Goal: Information Seeking & Learning: Find specific fact

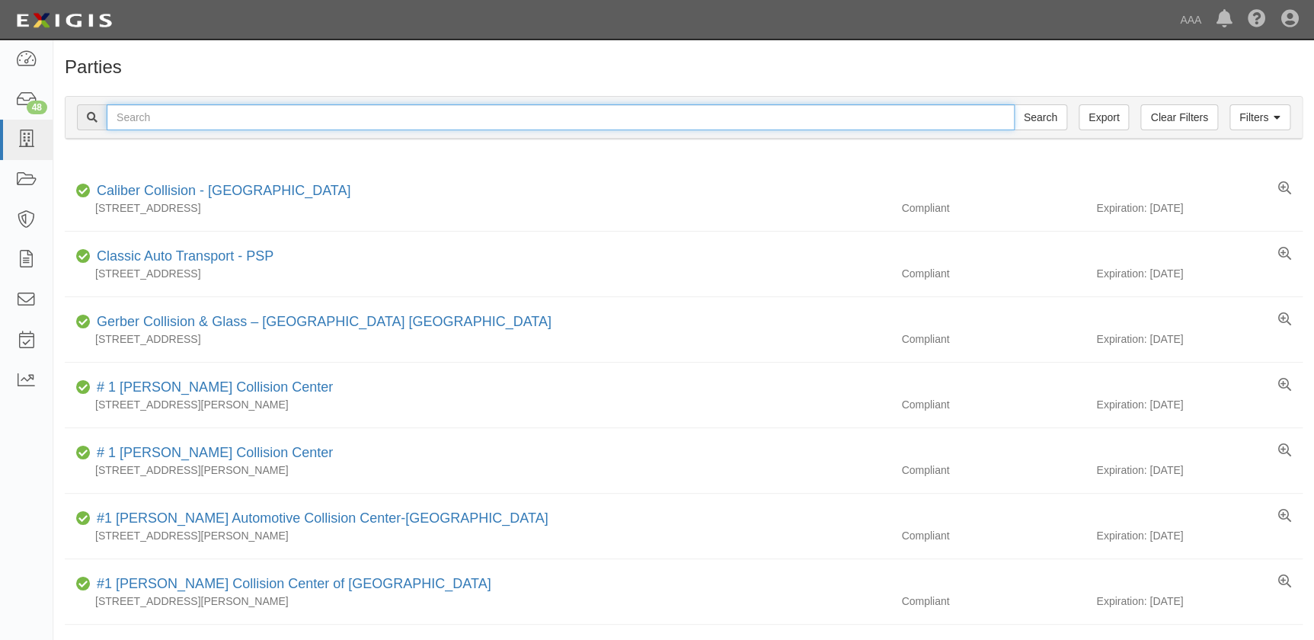
click at [662, 120] on input "text" at bounding box center [561, 117] width 908 height 26
click at [121, 117] on input "text" at bounding box center [561, 117] width 908 height 26
paste input "Cross Auto Body"
type input "Cross Auto Body"
click at [1014, 104] on input "Search" at bounding box center [1040, 117] width 53 height 26
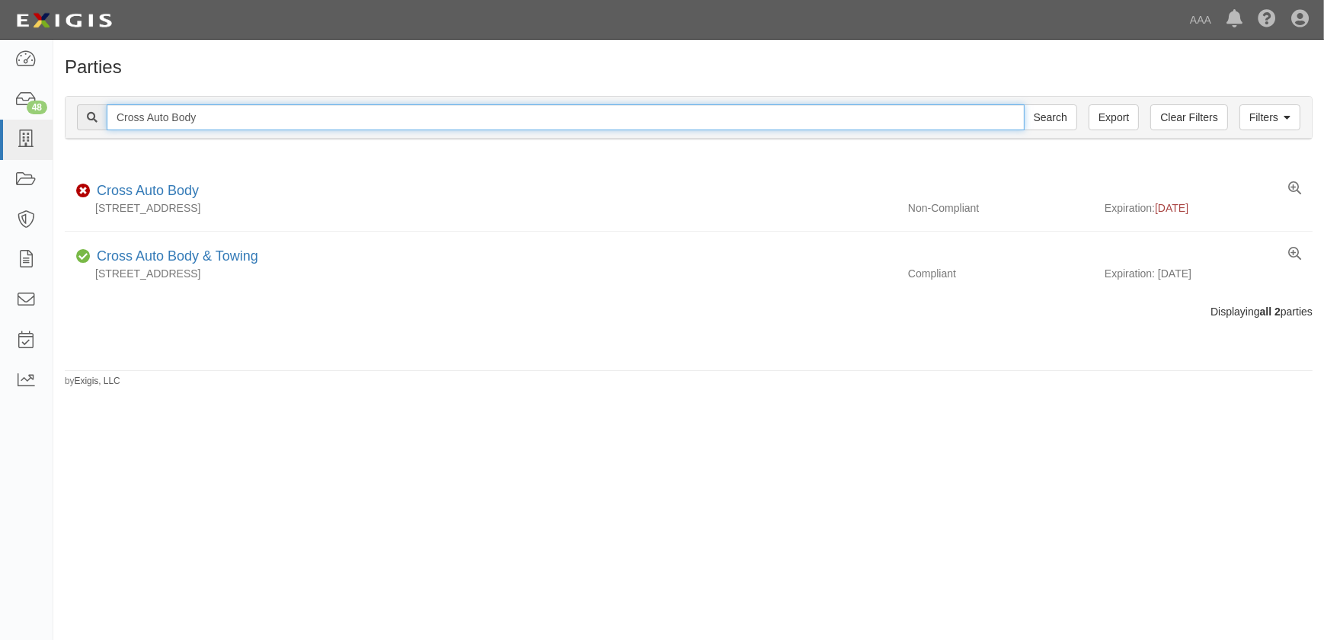
drag, startPoint x: 246, startPoint y: 109, endPoint x: 57, endPoint y: 117, distance: 189.1
click at [57, 117] on div "Filters Clear Filters Export Cross Auto Body Search Filters Compliance Status C…" at bounding box center [688, 120] width 1270 height 70
paste input "Stone Brothers Collision"
type input "Stone Brothers Collision"
click at [1024, 104] on input "Search" at bounding box center [1050, 117] width 53 height 26
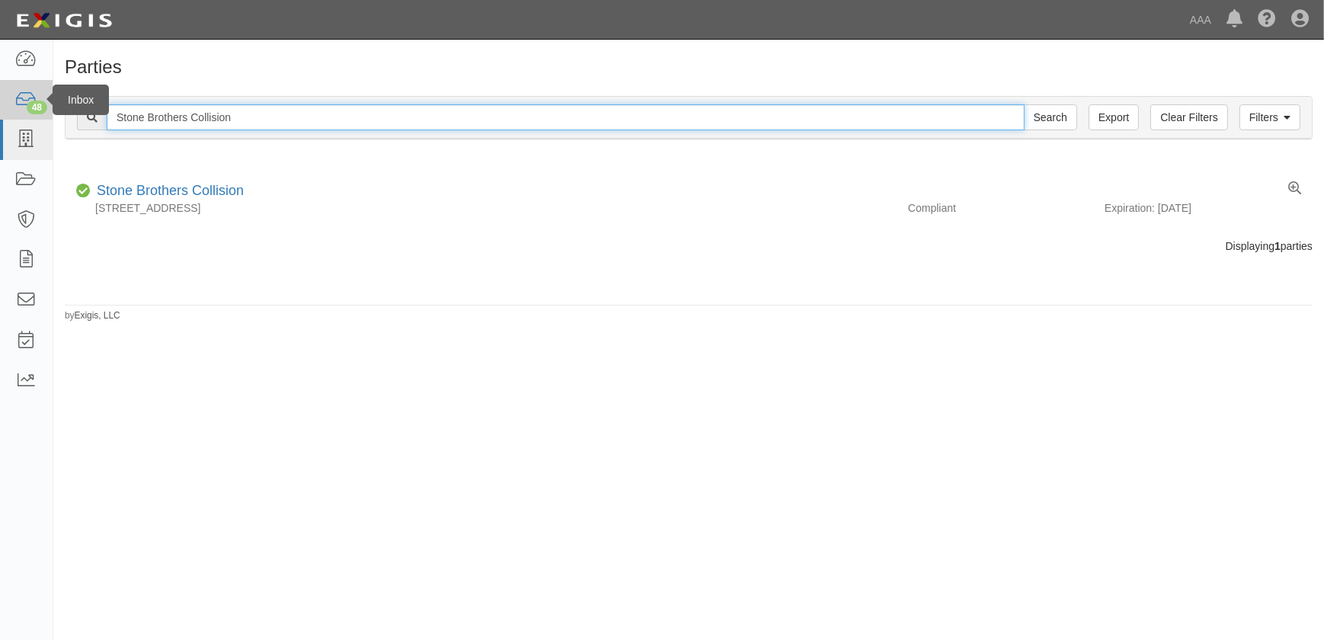
drag, startPoint x: 261, startPoint y: 117, endPoint x: 47, endPoint y: 108, distance: 214.2
click at [47, 110] on body "Toggle navigation Dashboard 48 Inbox Parties Agreements Coverages Documents Mes…" at bounding box center [662, 310] width 1324 height 621
paste input "Collision Unlimited Inc"
type input "Collision Unlimited Inc"
click at [1024, 104] on input "Search" at bounding box center [1050, 117] width 53 height 26
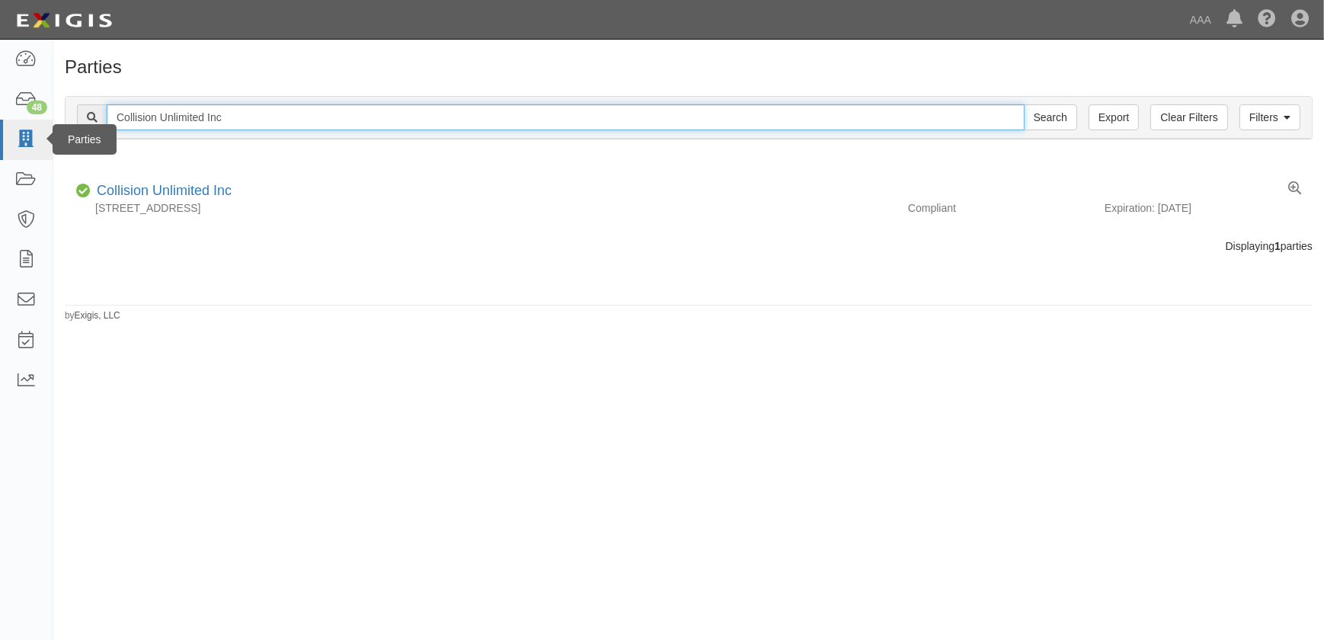
drag, startPoint x: 222, startPoint y: 114, endPoint x: 48, endPoint y: 122, distance: 173.8
click at [48, 122] on body "Toggle navigation Dashboard 48 Inbox Parties Agreements Coverages Documents Mes…" at bounding box center [662, 310] width 1324 height 621
paste input "Gobels Collision"
type input "Gobels Collision"
click at [1024, 104] on input "Search" at bounding box center [1050, 117] width 53 height 26
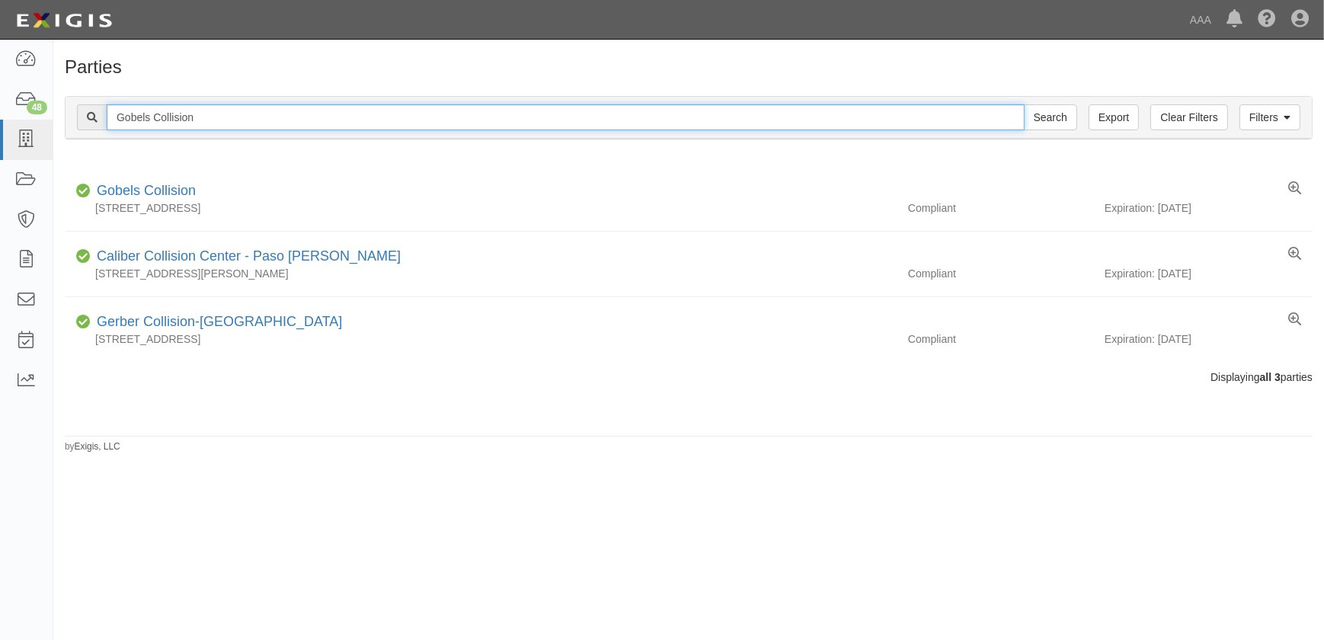
click at [202, 122] on input "Gobels Collision" at bounding box center [566, 117] width 918 height 26
drag, startPoint x: 203, startPoint y: 119, endPoint x: 45, endPoint y: 126, distance: 158.6
click at [45, 126] on body "Toggle navigation Dashboard 48 Inbox Parties Agreements Coverages Documents Mes…" at bounding box center [662, 310] width 1324 height 621
paste input "Bachman Collision Center"
type input "Bachman Collision Center"
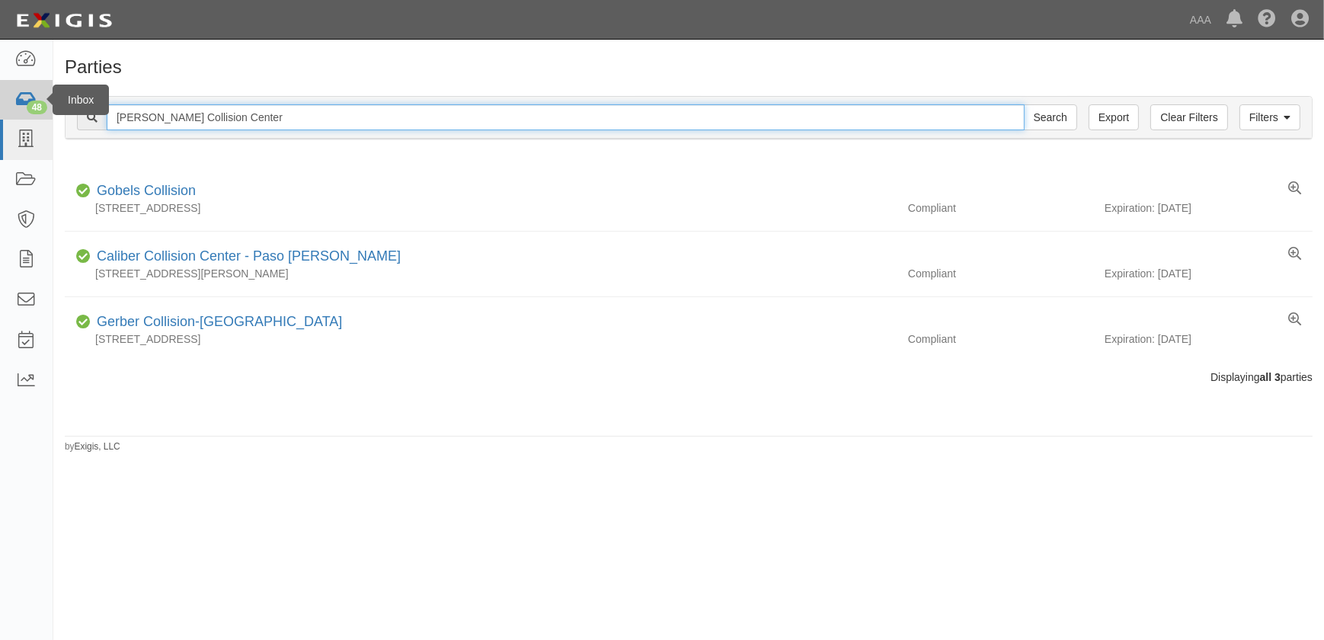
click at [1024, 104] on input "Search" at bounding box center [1050, 117] width 53 height 26
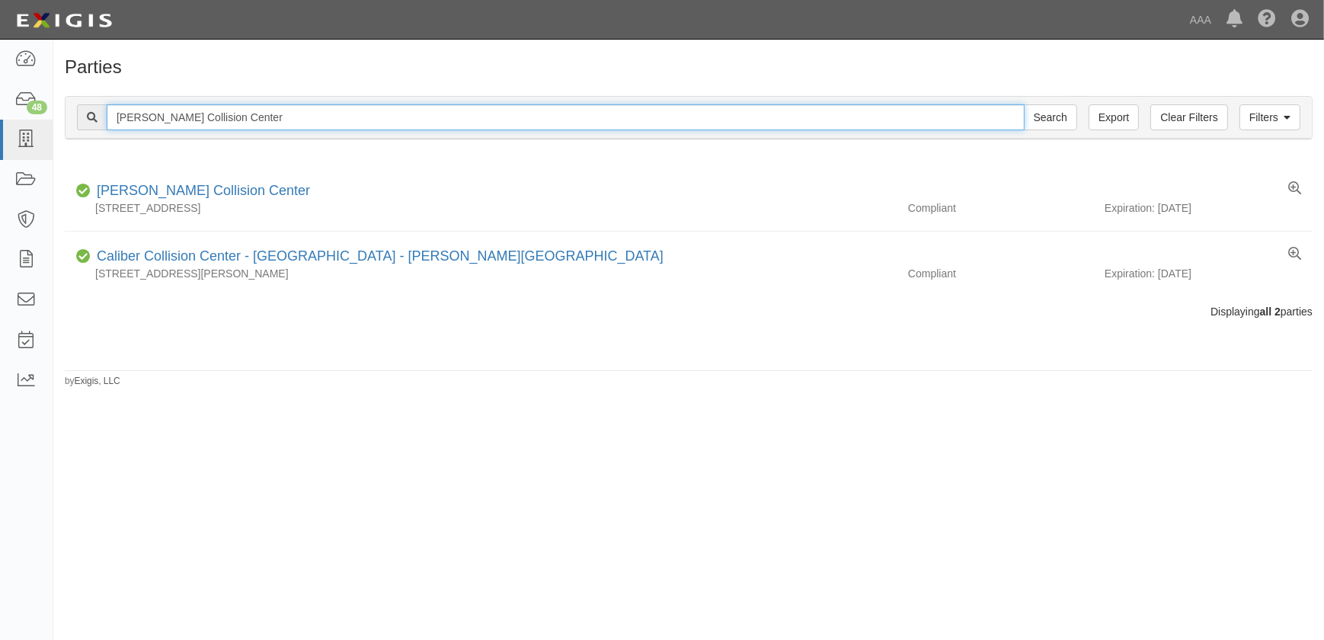
drag, startPoint x: 205, startPoint y: 131, endPoint x: 53, endPoint y: 139, distance: 152.6
click at [53, 139] on body "Toggle navigation Dashboard 48 Inbox Parties Agreements Coverages Documents Mes…" at bounding box center [662, 310] width 1324 height 621
paste input "Barnett's Body Shop-Florence"
type input "Barnett's Body Shop-Florence"
click at [1024, 104] on input "Search" at bounding box center [1050, 117] width 53 height 26
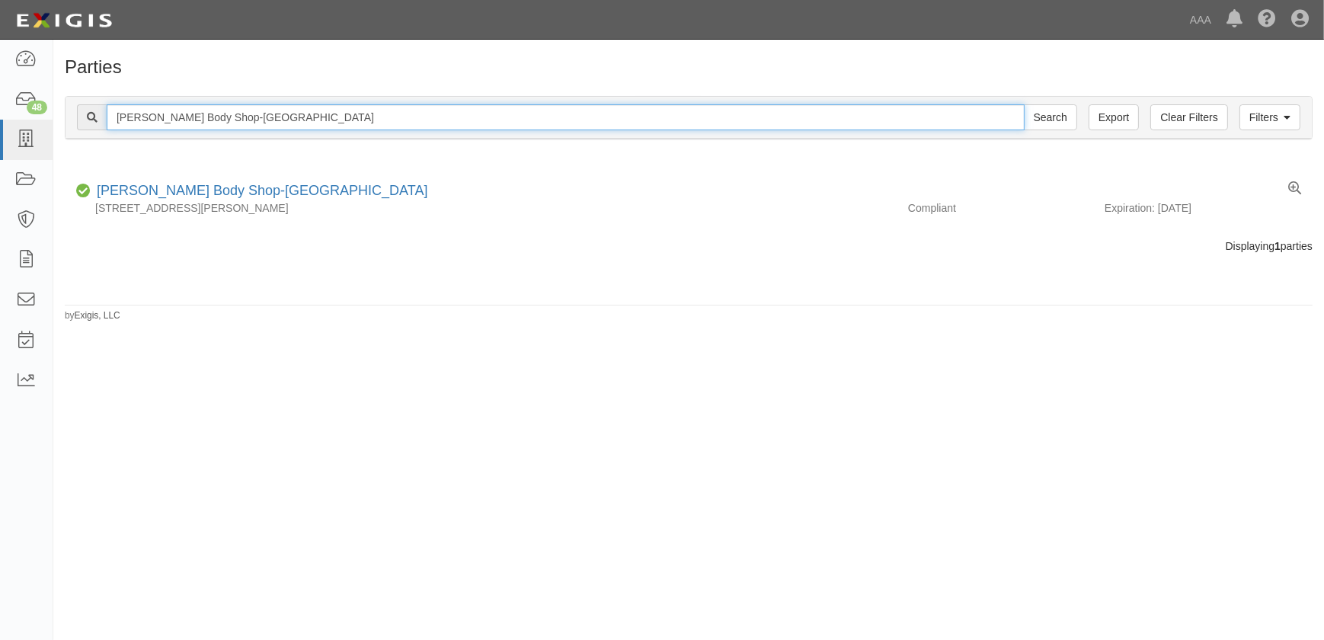
click at [274, 115] on input "[PERSON_NAME] Body Shop-[GEOGRAPHIC_DATA]" at bounding box center [566, 117] width 918 height 26
type input "[PERSON_NAME] Body Shop"
click at [1024, 104] on input "Search" at bounding box center [1050, 117] width 53 height 26
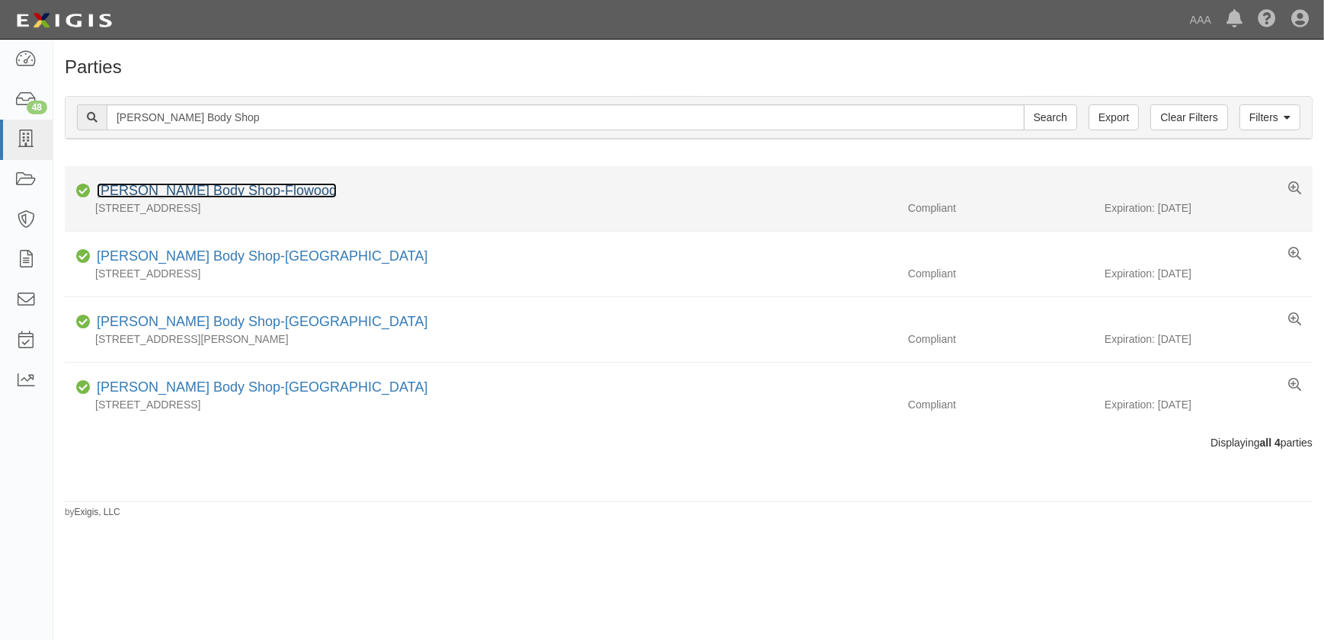
click at [190, 191] on link "[PERSON_NAME] Body Shop-Flowood" at bounding box center [217, 190] width 240 height 15
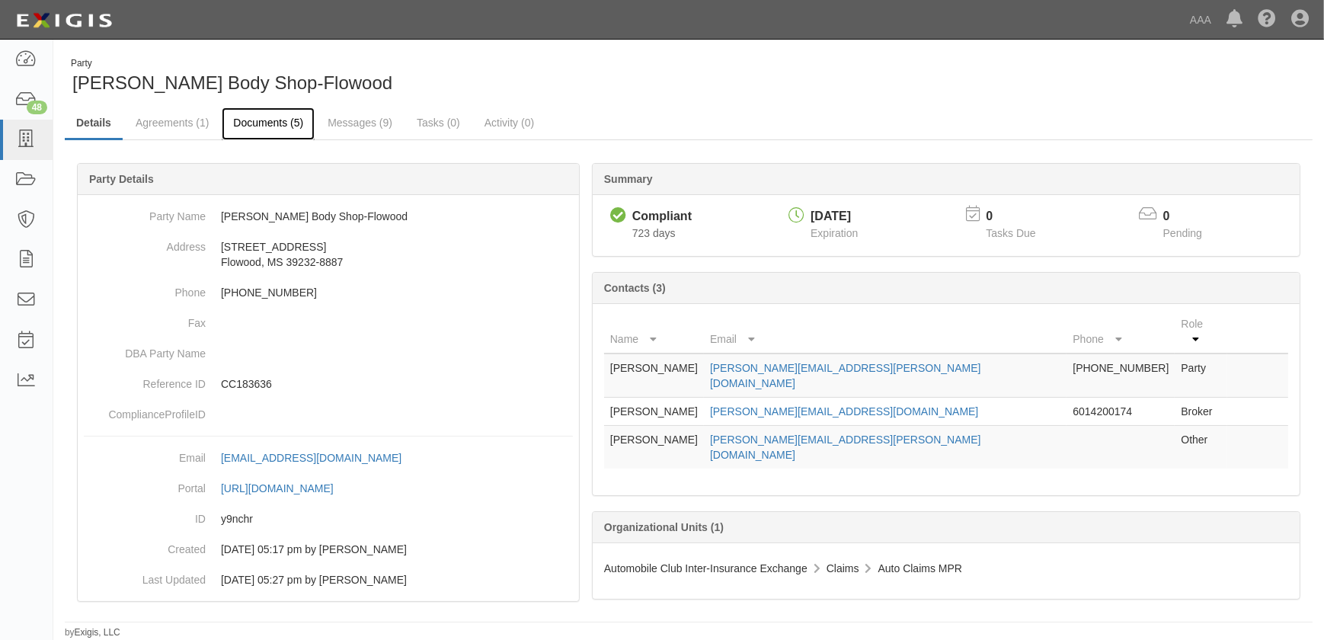
click at [274, 118] on link "Documents (5)" at bounding box center [268, 123] width 93 height 33
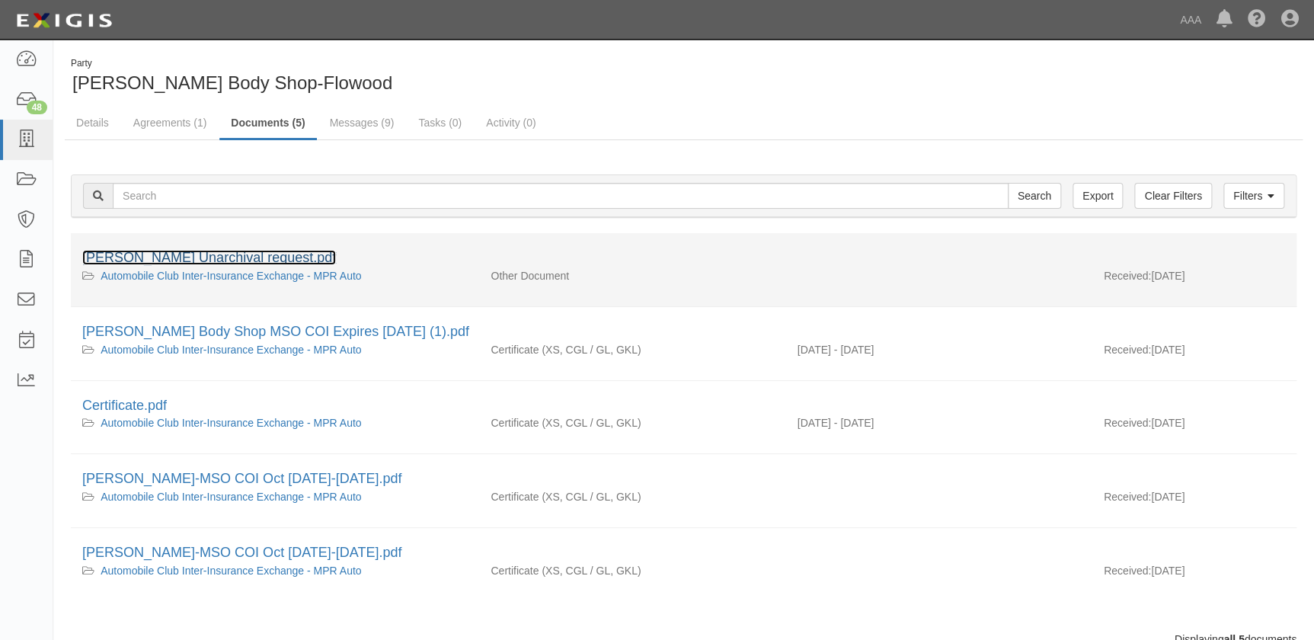
click at [230, 261] on link "[PERSON_NAME] Unarchival request.pdf" at bounding box center [209, 257] width 254 height 15
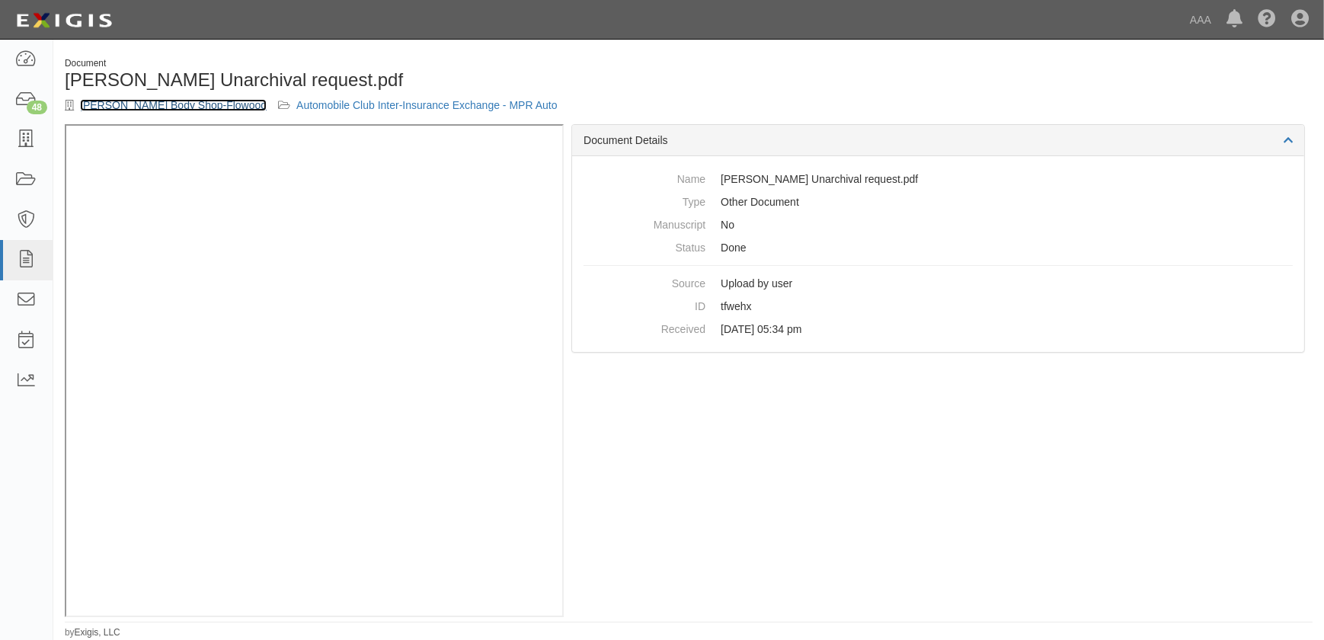
click at [125, 99] on link "[PERSON_NAME] Body Shop-Flowood" at bounding box center [173, 105] width 187 height 12
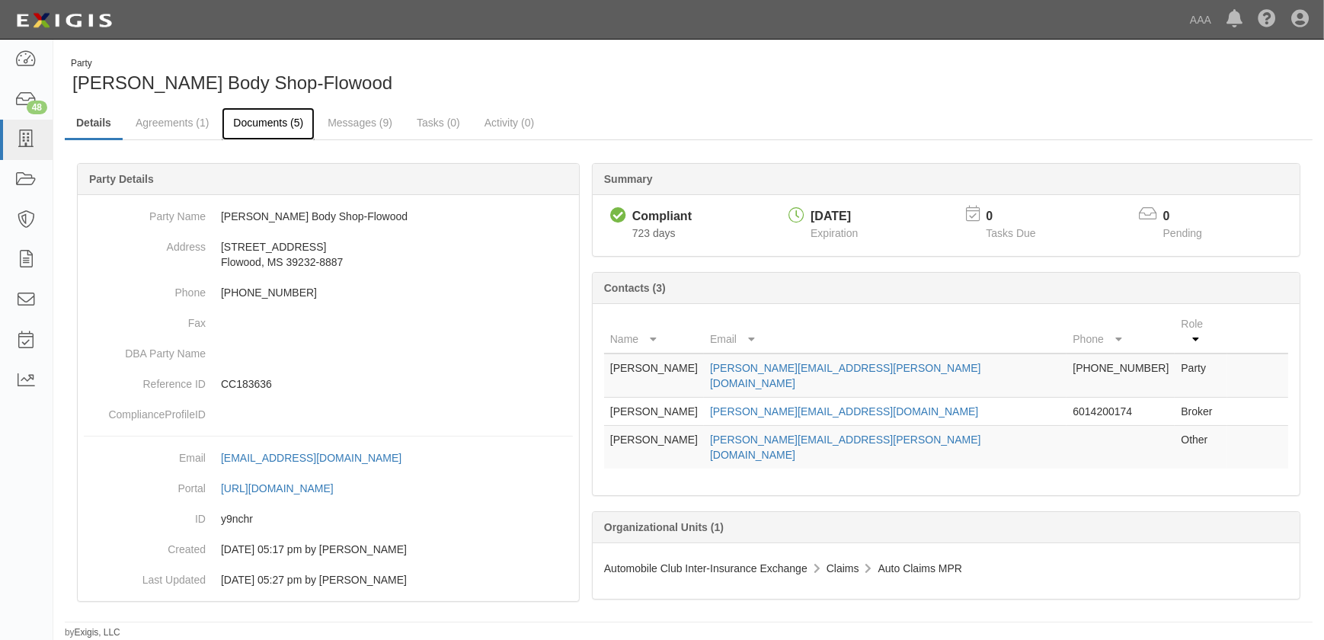
click at [259, 119] on link "Documents (5)" at bounding box center [268, 123] width 93 height 33
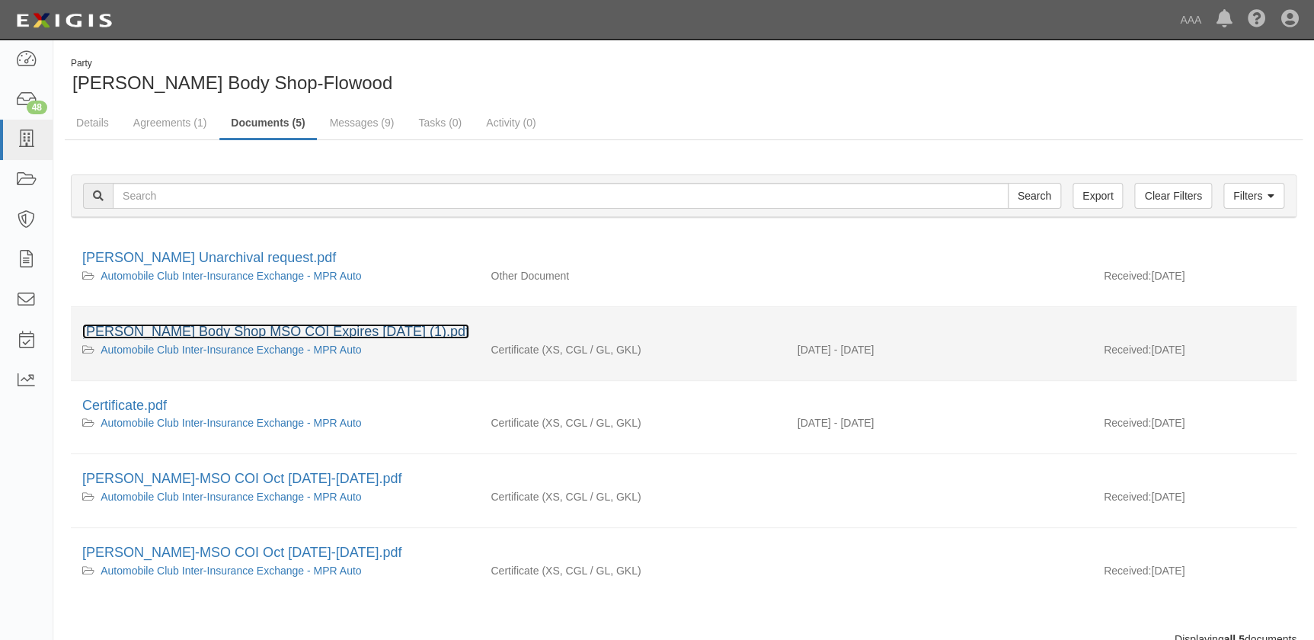
click at [232, 330] on link "[PERSON_NAME] Body Shop MSO COI Expires [DATE] (1).pdf" at bounding box center [275, 331] width 387 height 15
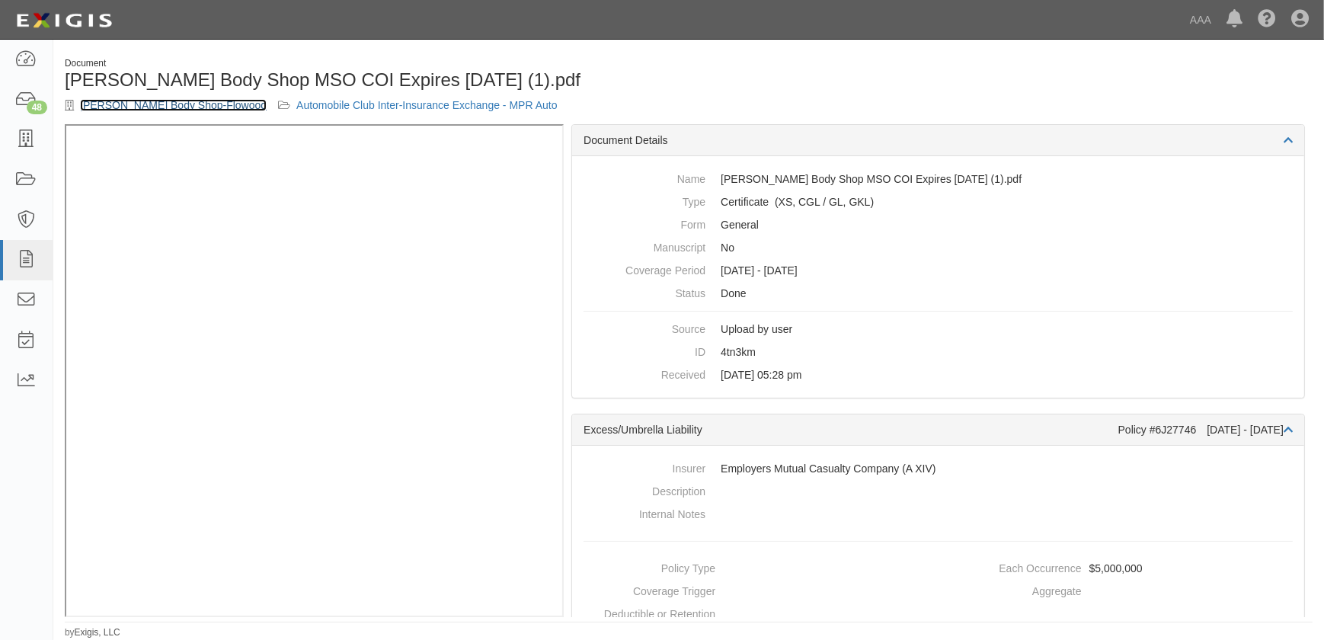
click at [91, 102] on link "[PERSON_NAME] Body Shop-Flowood" at bounding box center [173, 105] width 187 height 12
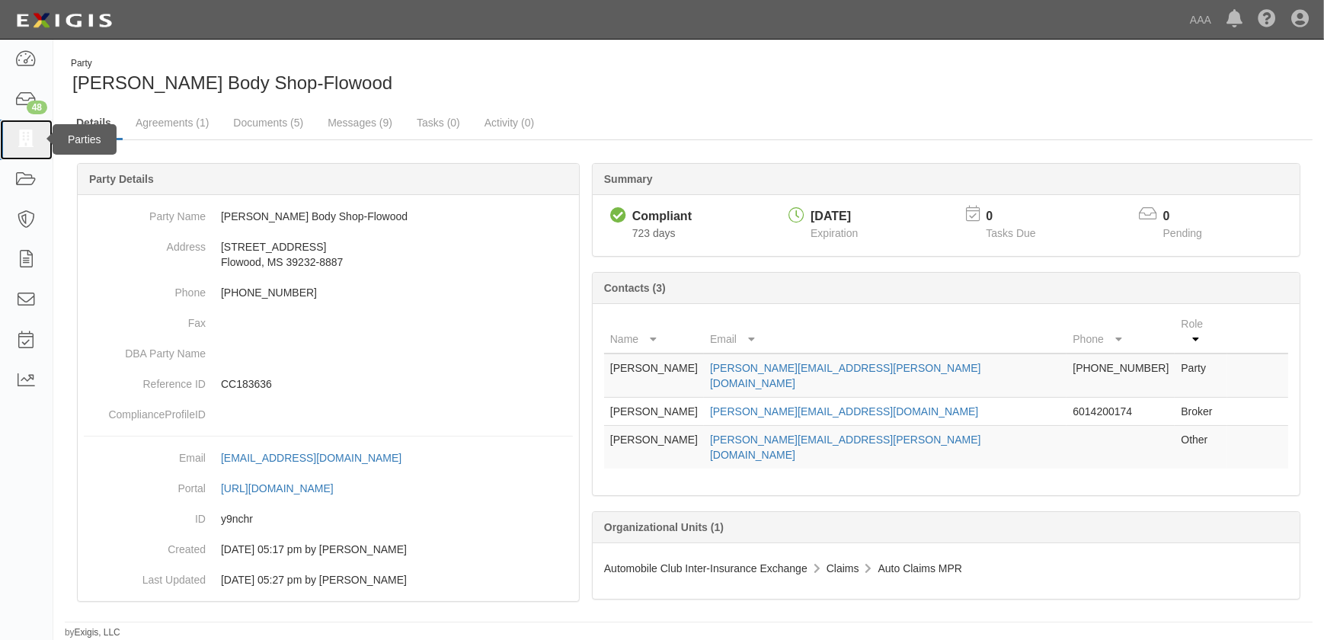
click at [29, 132] on icon at bounding box center [25, 140] width 21 height 18
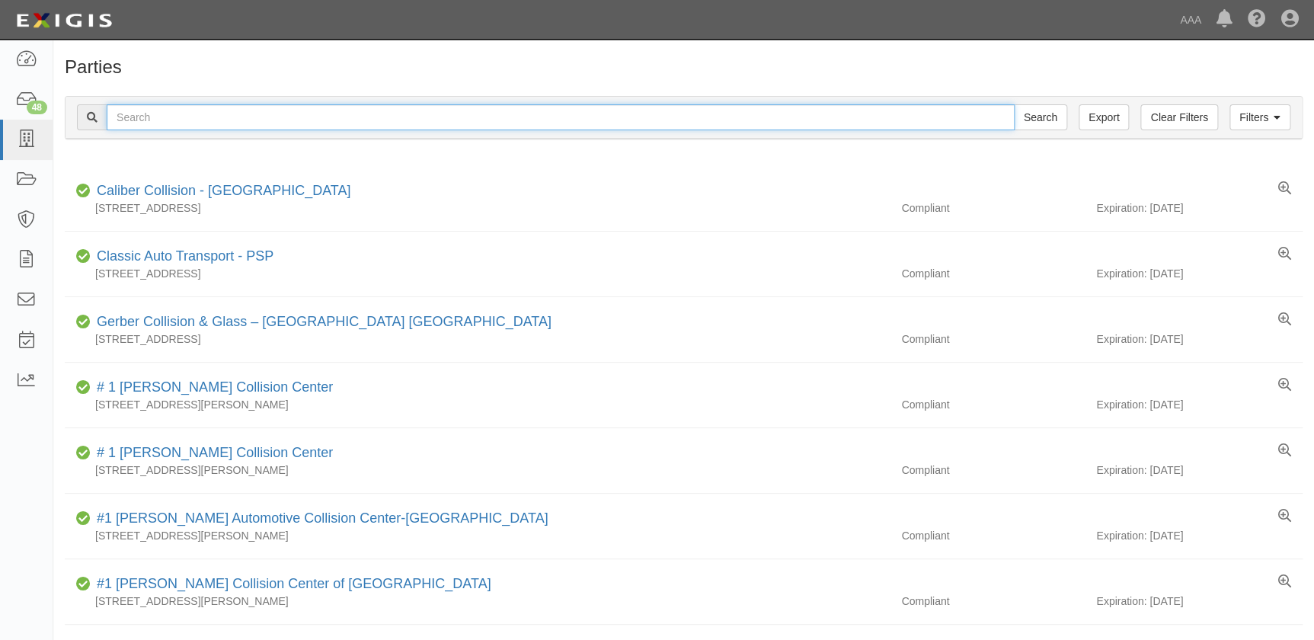
click at [145, 116] on input "text" at bounding box center [561, 117] width 908 height 26
click at [143, 122] on input "text" at bounding box center [561, 117] width 908 height 26
paste input "Barnett's Body Shop-Florence"
drag, startPoint x: 276, startPoint y: 109, endPoint x: 160, endPoint y: 115, distance: 116.7
click at [160, 115] on input "Barnett's Body Shop-Florence" at bounding box center [561, 117] width 908 height 26
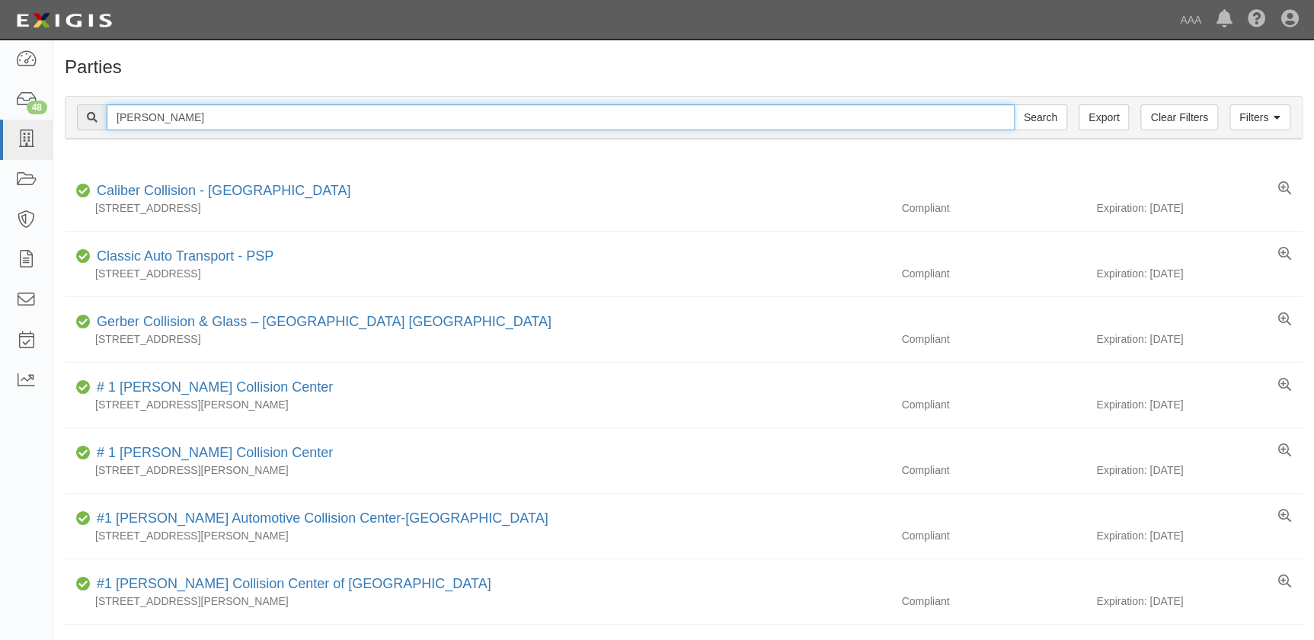
type input "Barnett's"
click at [1014, 104] on input "Search" at bounding box center [1040, 117] width 53 height 26
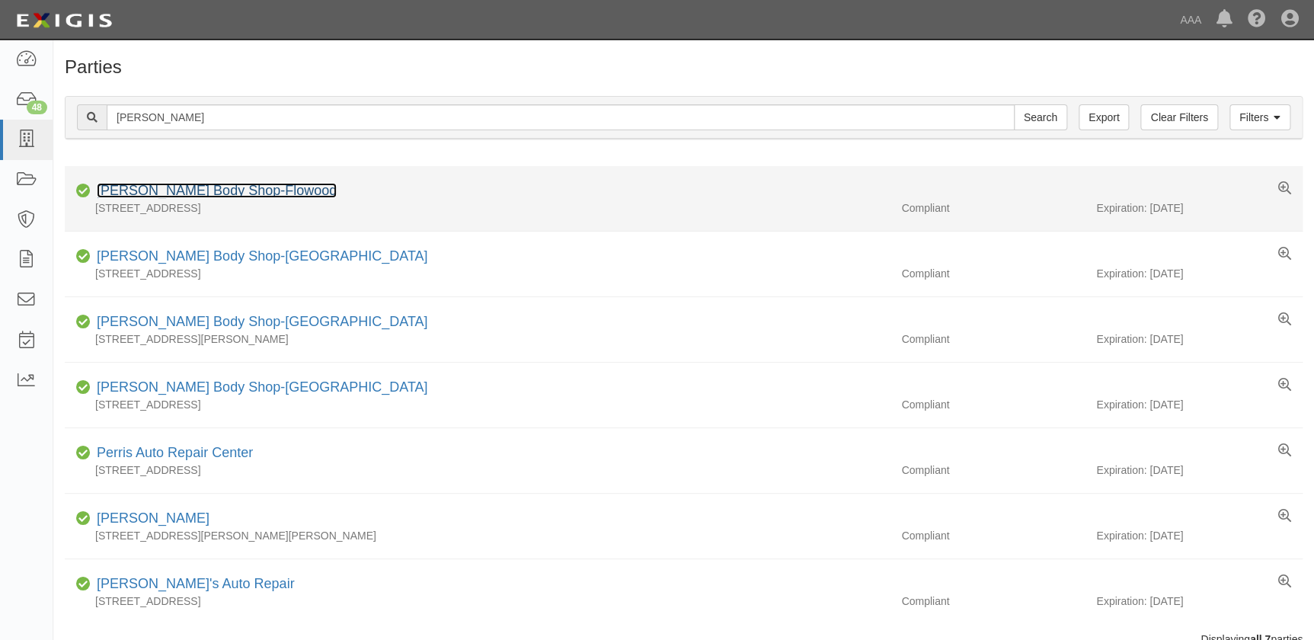
click at [180, 193] on link "[PERSON_NAME] Body Shop-Flowood" at bounding box center [217, 190] width 240 height 15
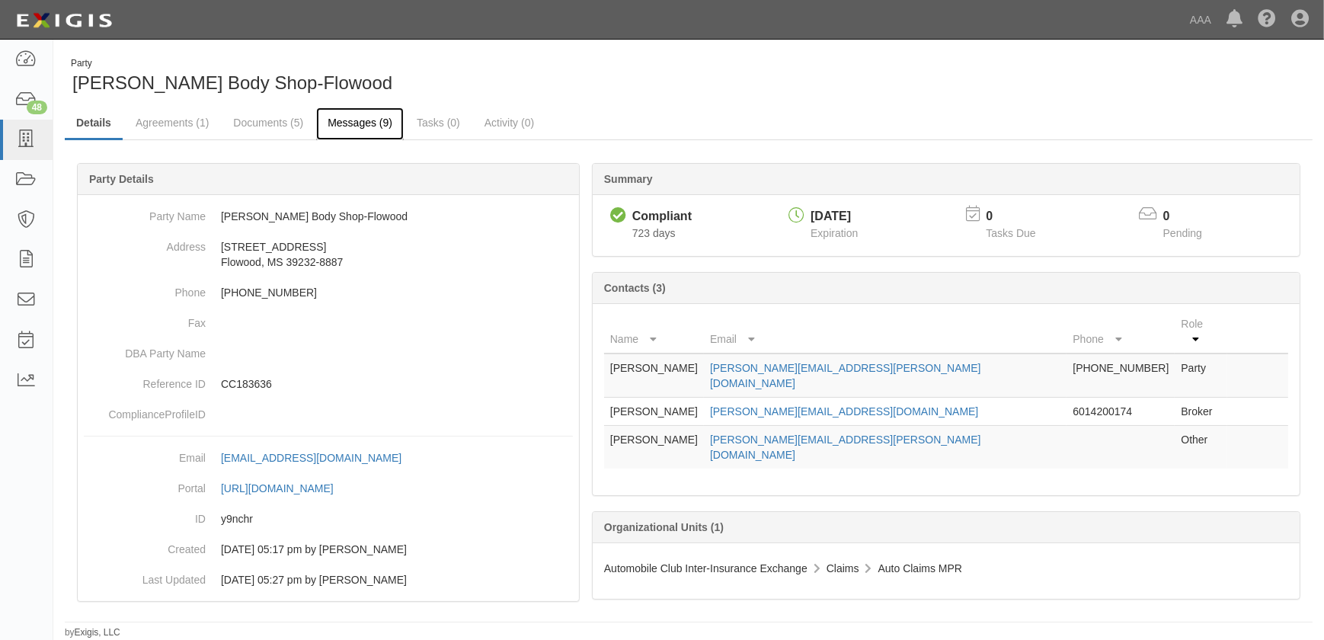
click at [344, 122] on link "Messages (9)" at bounding box center [360, 123] width 88 height 33
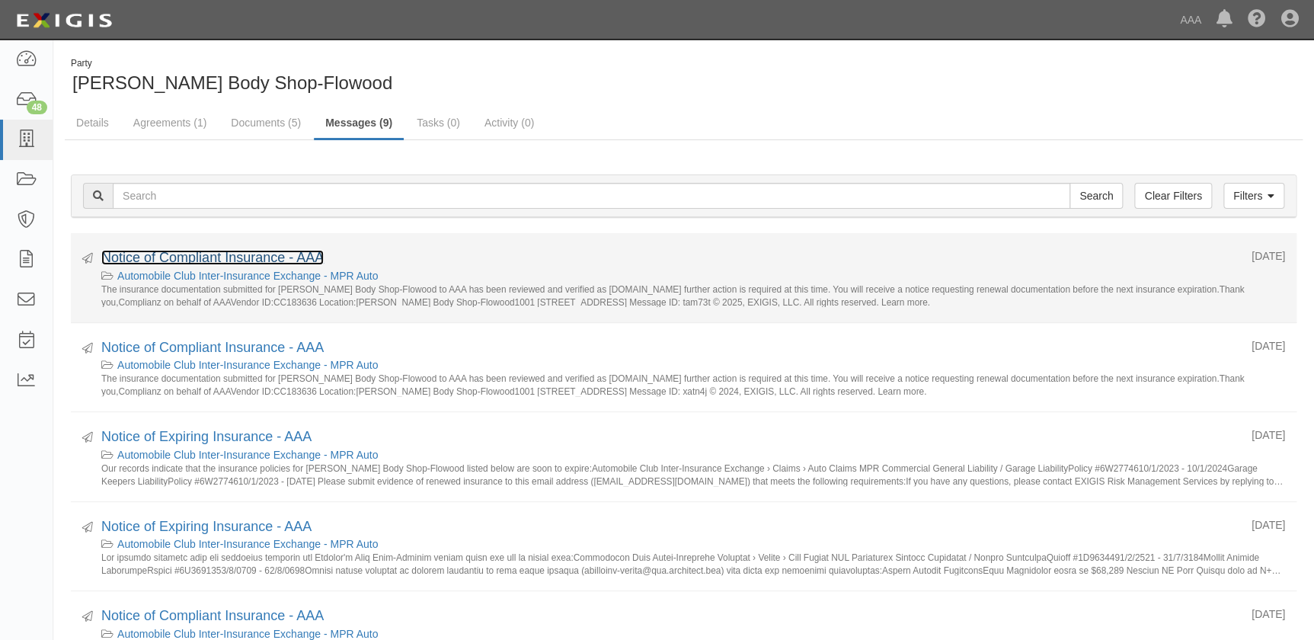
click at [230, 250] on link "Notice of Compliant Insurance - AAA" at bounding box center [212, 257] width 222 height 15
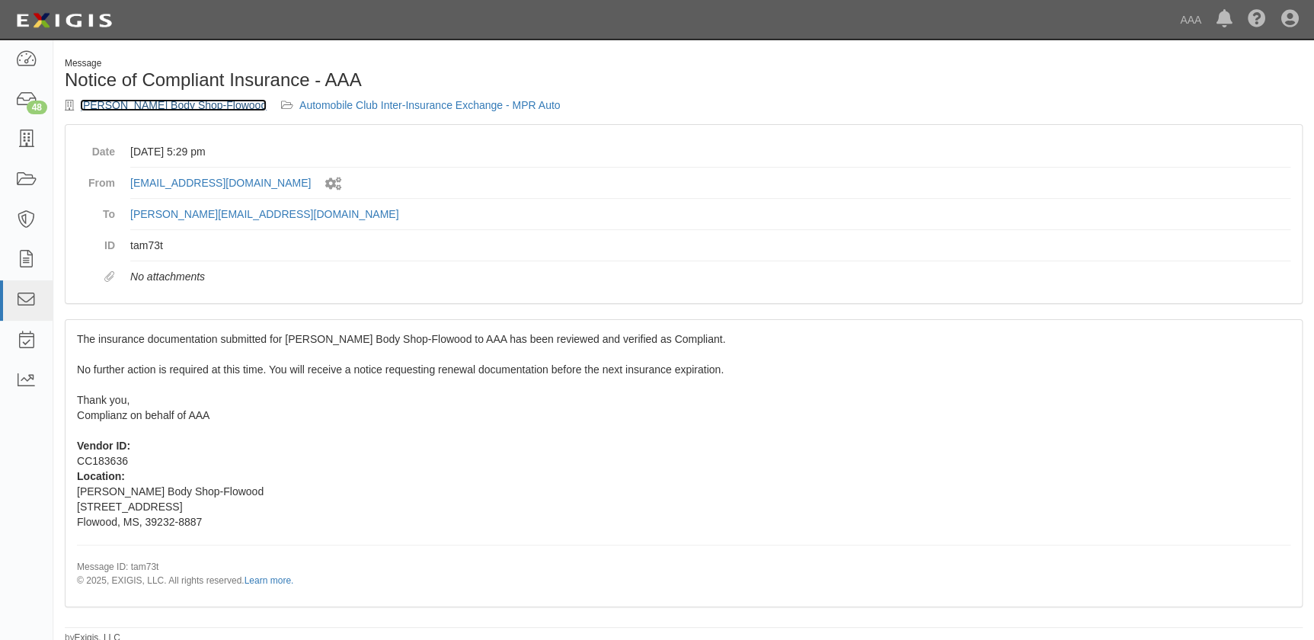
click at [139, 103] on link "[PERSON_NAME] Body Shop-Flowood" at bounding box center [173, 105] width 187 height 12
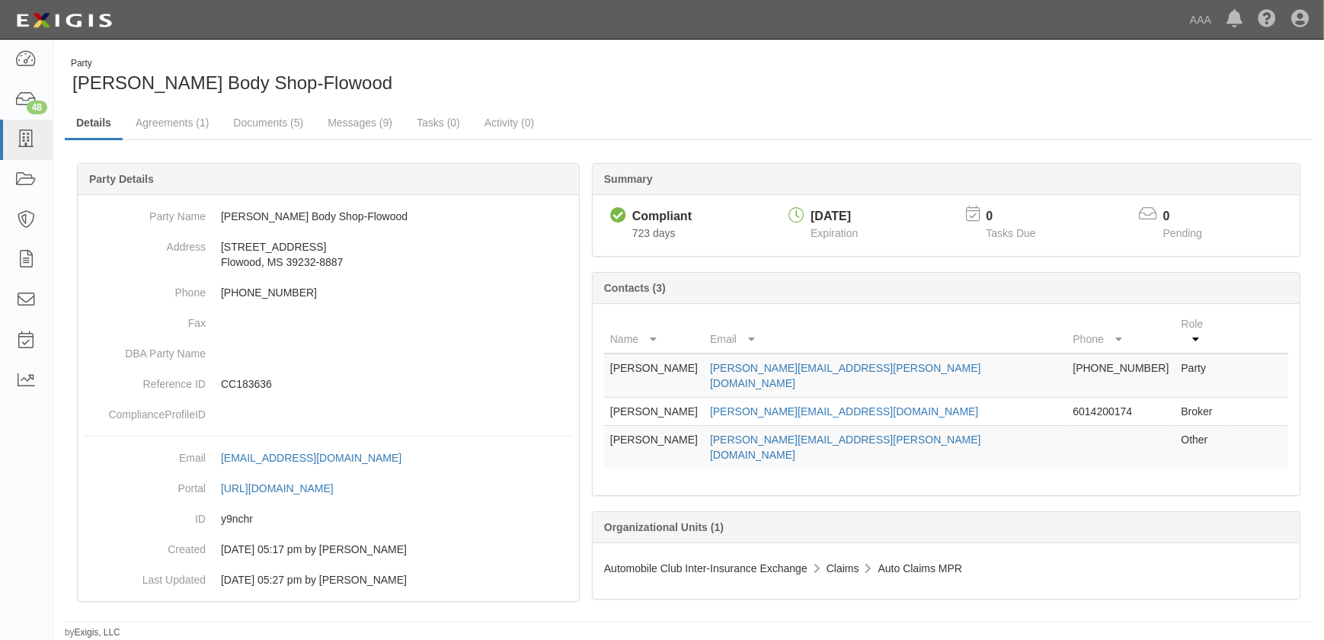
click at [537, 30] on div "Dashboard 48 Inbox Parties Agreements Coverages Documents Messages Tasks Report…" at bounding box center [661, 19] width 1301 height 39
click at [33, 143] on icon at bounding box center [25, 140] width 21 height 18
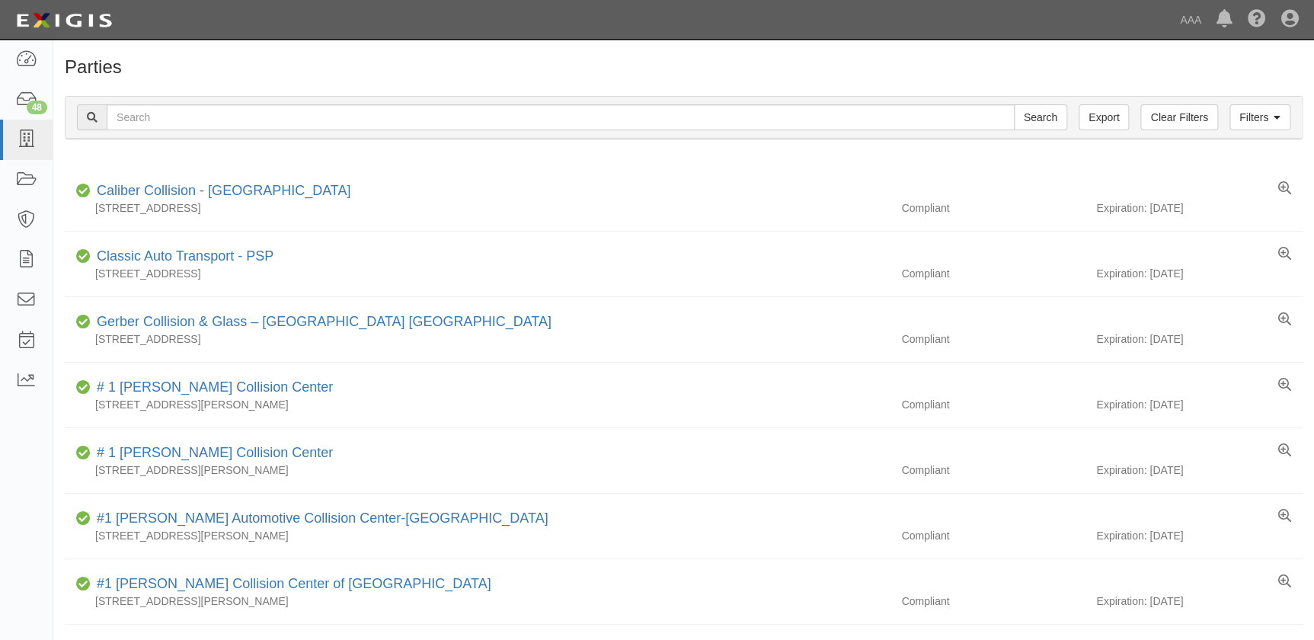
click at [161, 114] on input "text" at bounding box center [561, 117] width 908 height 26
type input "Casa Collision"
click at [1014, 104] on input "Search" at bounding box center [1040, 117] width 53 height 26
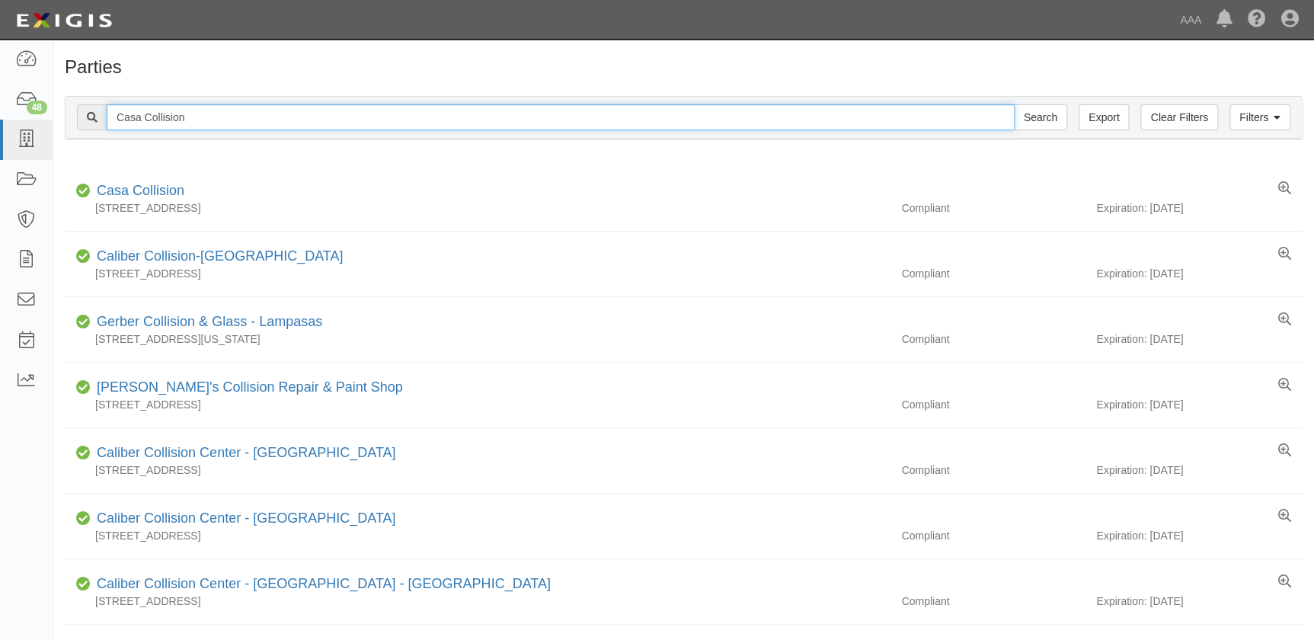
drag, startPoint x: 208, startPoint y: 113, endPoint x: 61, endPoint y: 114, distance: 147.0
click at [61, 114] on div "Filters Clear Filters Export Casa Collision Search Filters Compliance Status Co…" at bounding box center [683, 120] width 1260 height 70
paste input "esare's Collision Repair & Paint Shop"
type input "[PERSON_NAME]'s Collision Repair & Paint Shop"
click at [1014, 104] on input "Search" at bounding box center [1040, 117] width 53 height 26
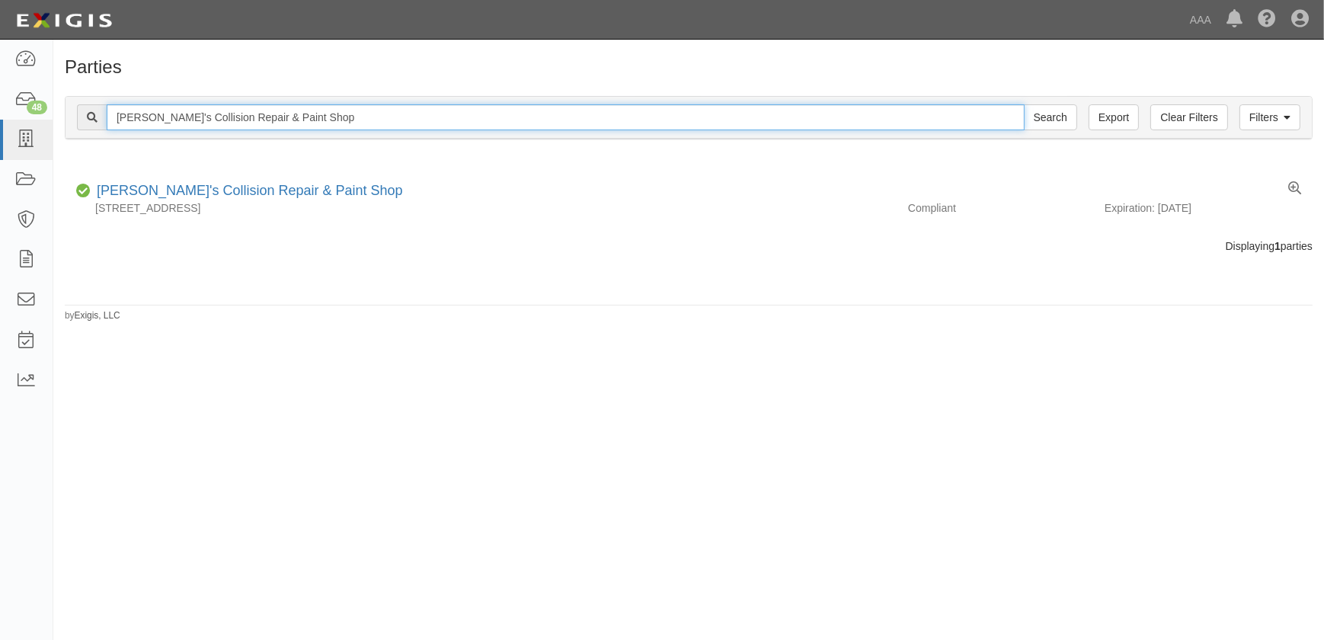
drag, startPoint x: 316, startPoint y: 110, endPoint x: 102, endPoint y: 123, distance: 214.4
click at [100, 124] on div "[PERSON_NAME]'s Collision Repair & Paint Shop Search" at bounding box center [577, 117] width 1000 height 26
paste input "[PERSON_NAME]'s Collision Center Inc"
type input "[PERSON_NAME]'s Collision Center Inc"
click at [1024, 104] on input "Search" at bounding box center [1050, 117] width 53 height 26
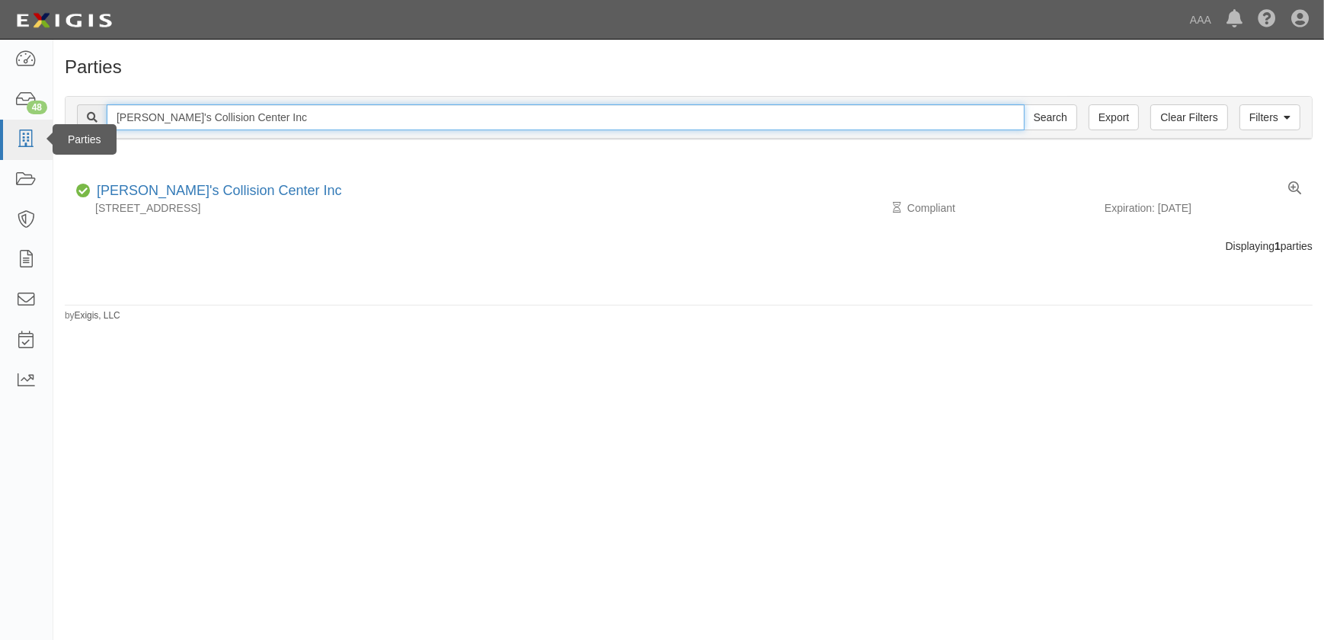
drag, startPoint x: 275, startPoint y: 124, endPoint x: 30, endPoint y: 122, distance: 245.2
click at [30, 122] on body "Toggle navigation Dashboard 48 Inbox Parties Agreements Coverages Documents Mes…" at bounding box center [662, 310] width 1324 height 621
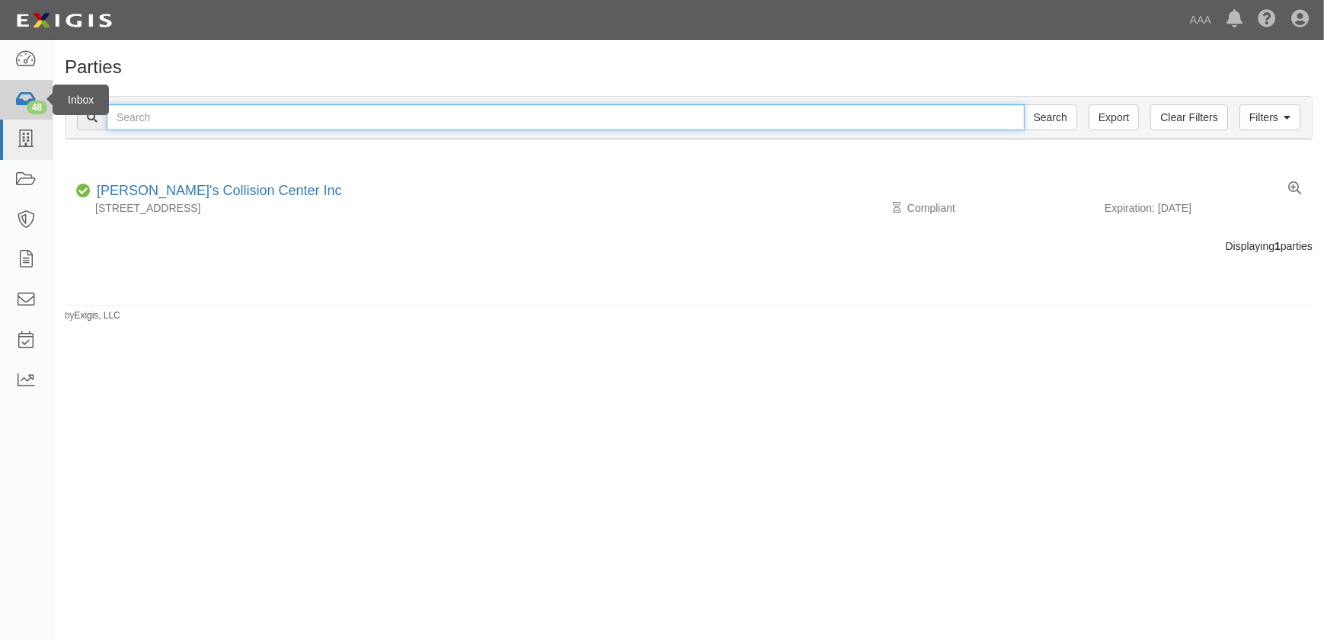
paste input "[PERSON_NAME] Collision Center"
type input "[PERSON_NAME] Collision Center"
click at [1024, 104] on input "Search" at bounding box center [1050, 117] width 53 height 26
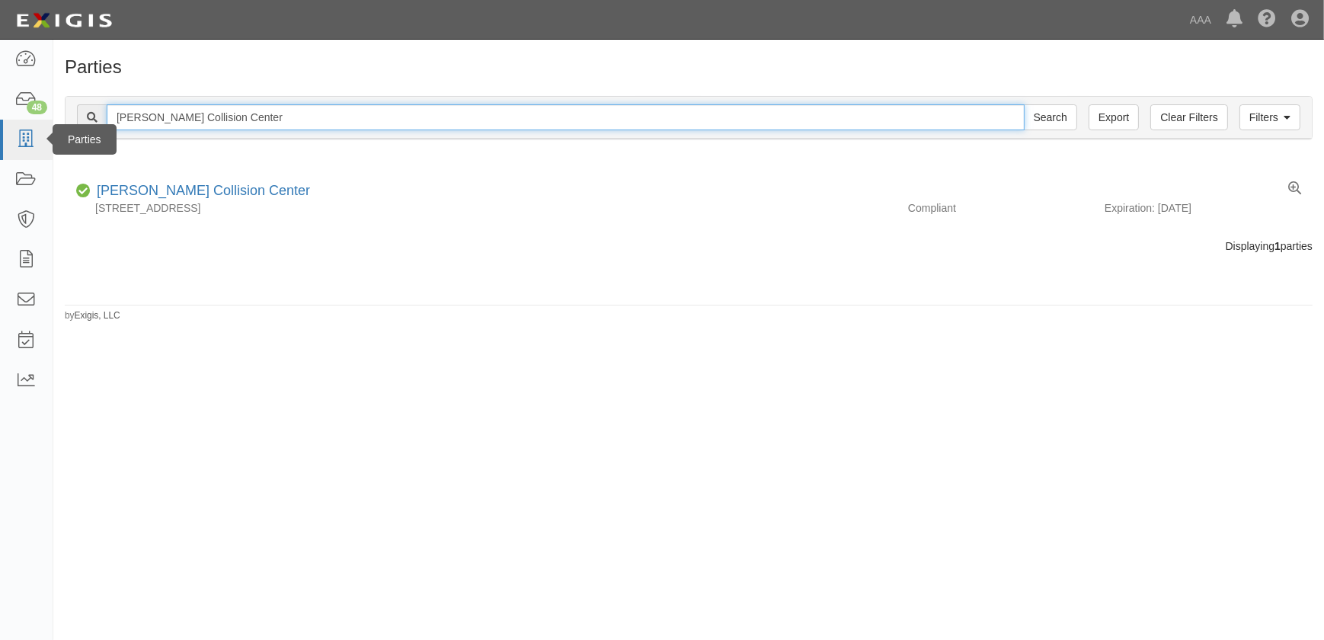
drag, startPoint x: 260, startPoint y: 120, endPoint x: 14, endPoint y: 120, distance: 246.0
click at [14, 120] on body "Toggle navigation Dashboard 48 Inbox Parties Agreements Coverages Documents Mes…" at bounding box center [662, 310] width 1324 height 621
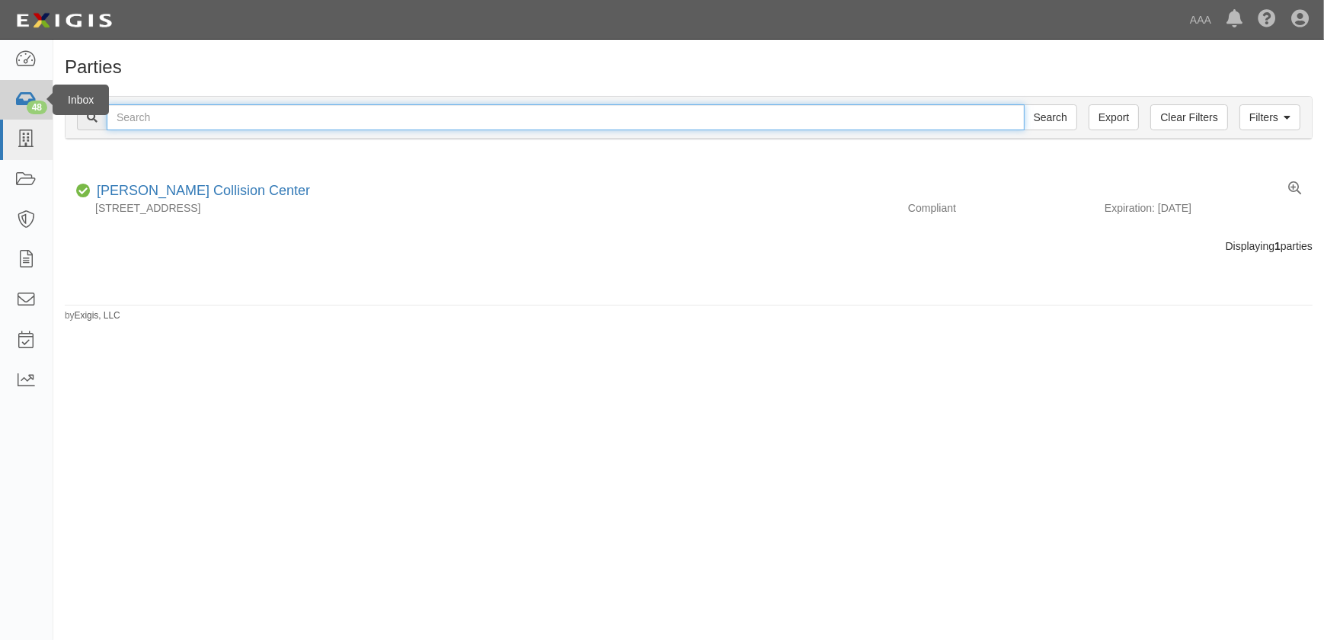
paste input "Crossroads Collision"
type input "Crossroads Collision"
click at [1024, 104] on input "Search" at bounding box center [1050, 117] width 53 height 26
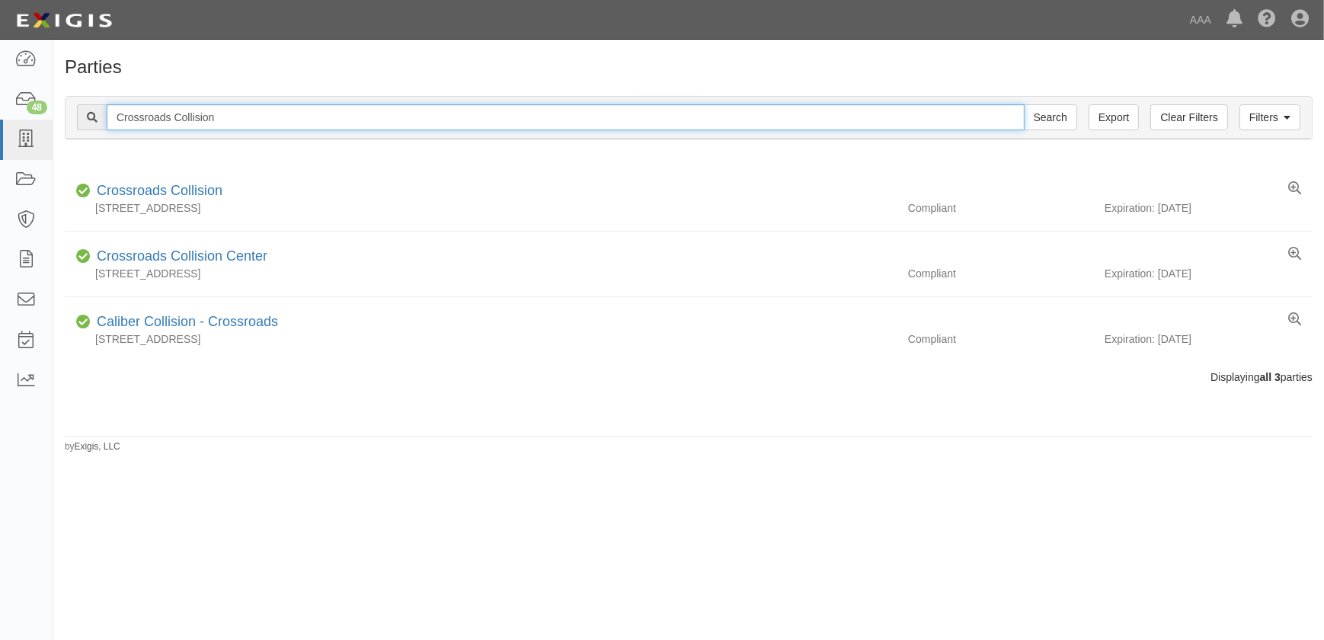
drag, startPoint x: 112, startPoint y: 115, endPoint x: 56, endPoint y: 104, distance: 56.6
click at [62, 114] on div "Filters Clear Filters Export Crossroads Collision Search Filters Compliance Sta…" at bounding box center [688, 120] width 1270 height 70
paste input "wn Collision Center-[GEOGRAPHIC_DATA]"
type input "Crown Collision Center"
click at [1024, 104] on input "Search" at bounding box center [1050, 117] width 53 height 26
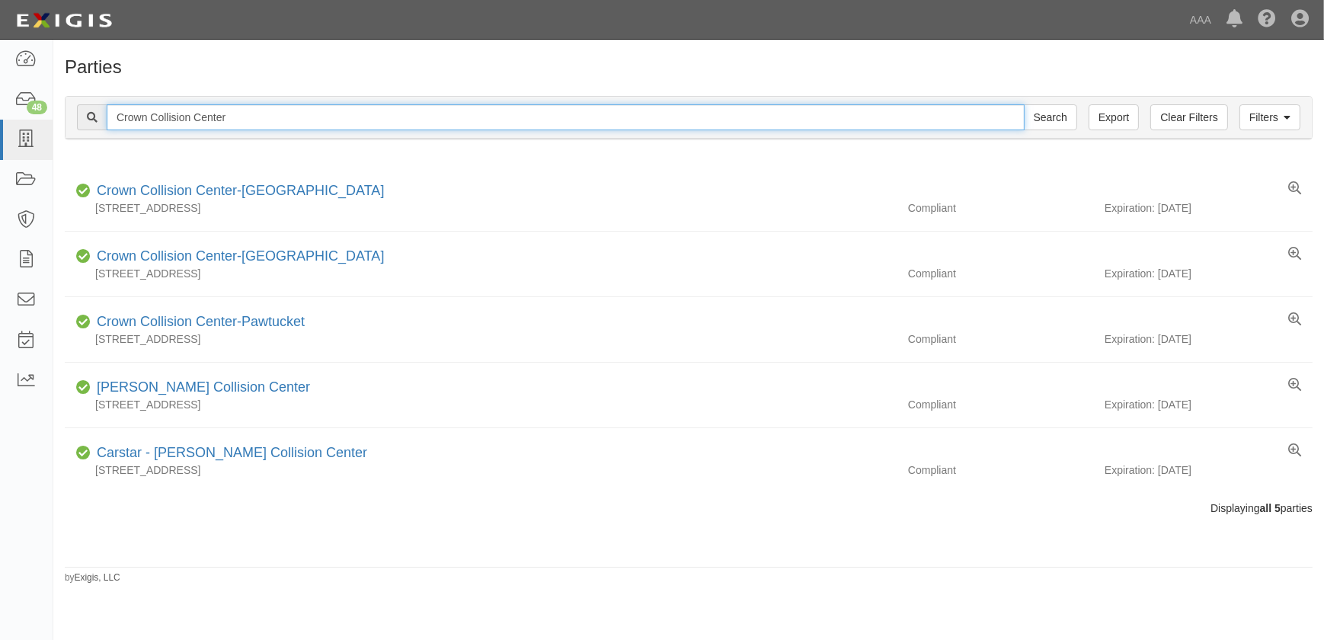
drag, startPoint x: 233, startPoint y: 115, endPoint x: 55, endPoint y: 119, distance: 178.3
click at [55, 119] on div "Filters Clear Filters Export Crown Collision Center Search Filters Compliance S…" at bounding box center [688, 120] width 1270 height 70
paste input "Don Brown Chevrolet"
type input "Don Brown Chevrolet"
click at [1024, 104] on input "Search" at bounding box center [1050, 117] width 53 height 26
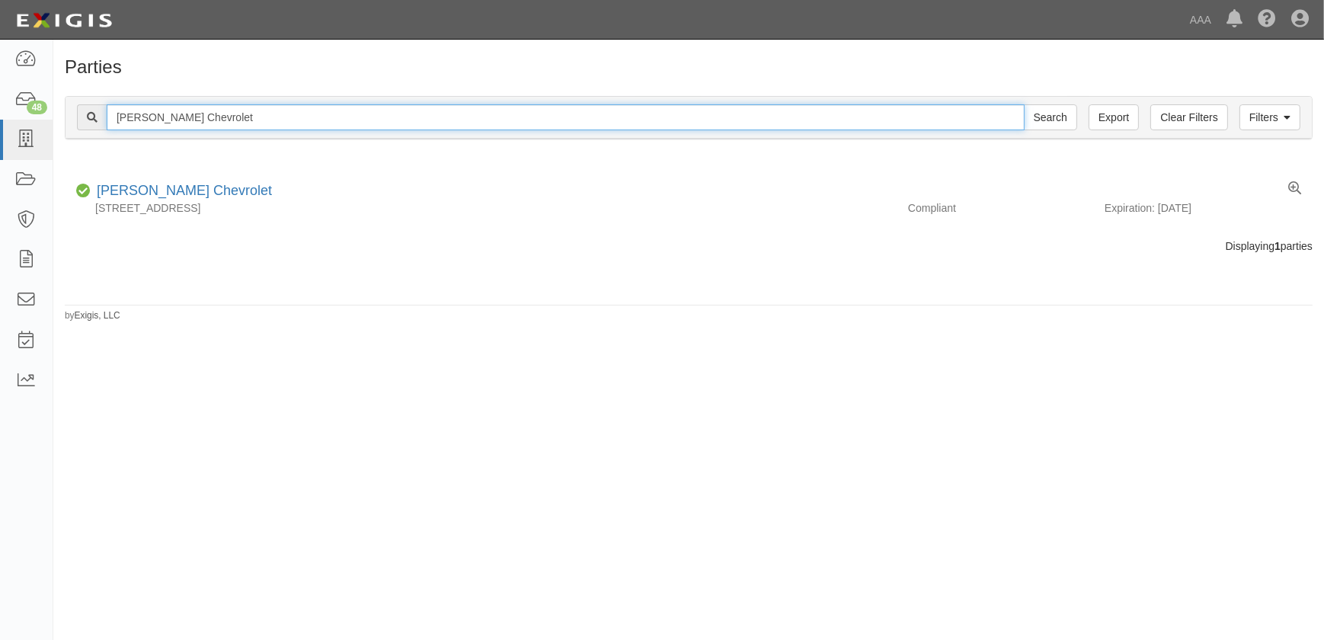
drag, startPoint x: 238, startPoint y: 120, endPoint x: 62, endPoint y: 119, distance: 175.9
click at [62, 119] on div "Filters Clear Filters Export Don Brown Chevrolet Search Filters Compliance Stat…" at bounding box center [688, 120] width 1270 height 70
paste input "Fairway Ford"
type input "Fairway Ford"
click at [1024, 104] on input "Search" at bounding box center [1050, 117] width 53 height 26
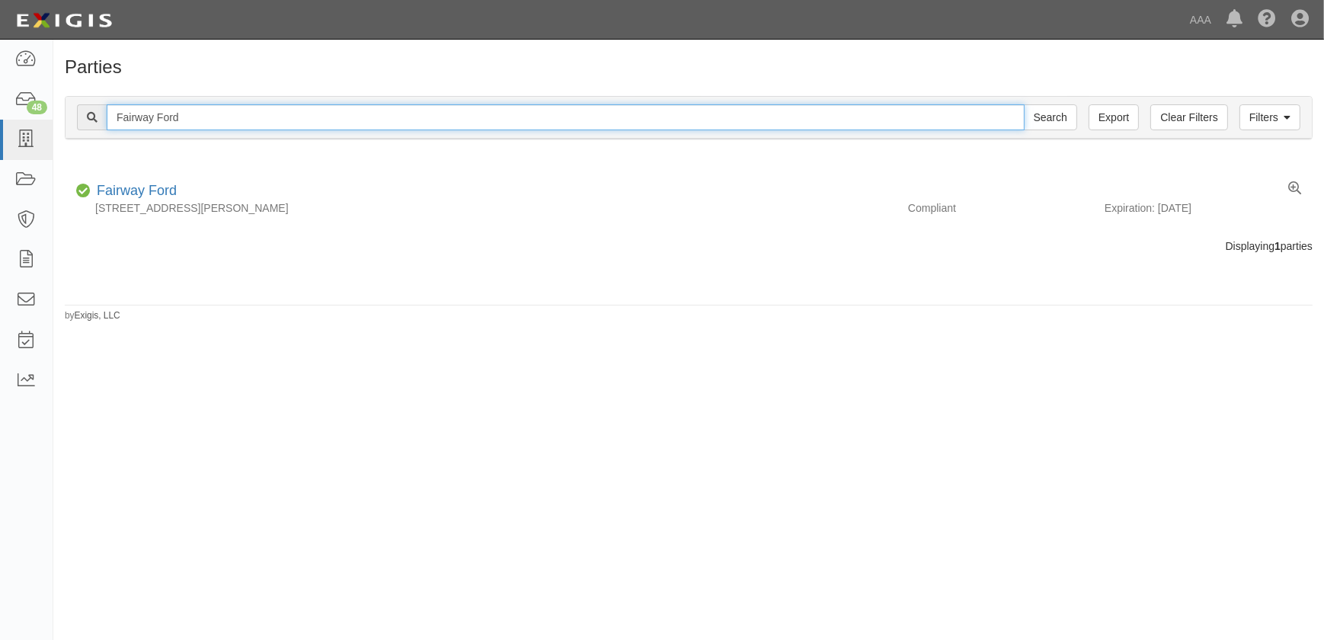
drag, startPoint x: 212, startPoint y: 112, endPoint x: 55, endPoint y: 122, distance: 158.0
click at [55, 122] on div "Filters Clear Filters Export Fairway Ford Search Filters Compliance Status Comp…" at bounding box center [688, 120] width 1270 height 70
paste input "ix Auto - El Monte"
type input "Fix Auto - El Monte"
click at [1024, 104] on input "Search" at bounding box center [1050, 117] width 53 height 26
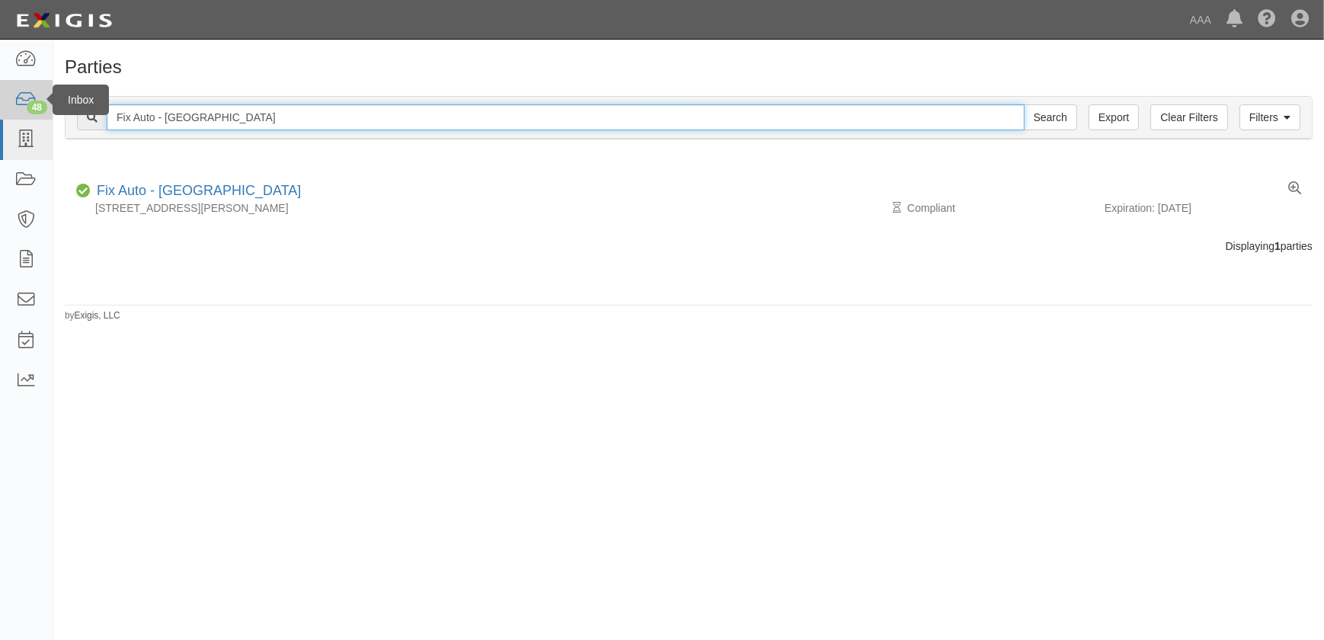
drag, startPoint x: 228, startPoint y: 120, endPoint x: 36, endPoint y: 117, distance: 192.7
click at [36, 117] on body "Toggle navigation Dashboard 48 Inbox Parties Agreements Coverages Documents Mes…" at bounding box center [662, 310] width 1324 height 621
paste input "[GEOGRAPHIC_DATA]"
type input "Fix Auto - [GEOGRAPHIC_DATA]"
click at [1024, 104] on input "Search" at bounding box center [1050, 117] width 53 height 26
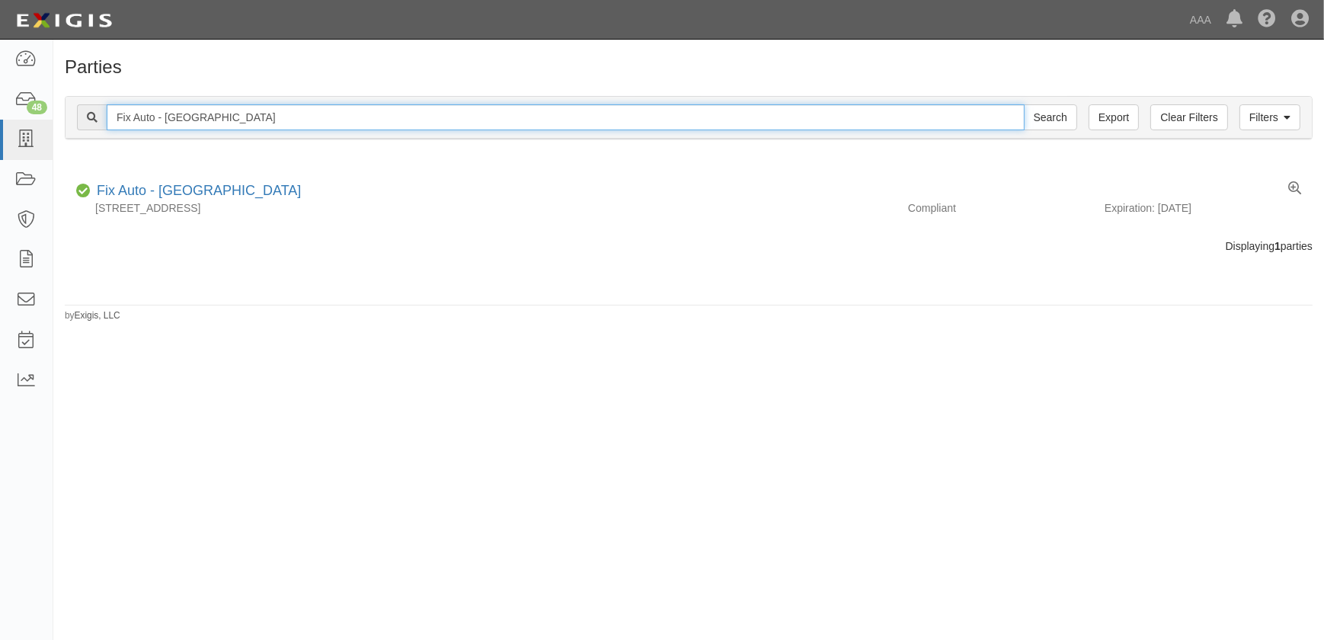
drag, startPoint x: 277, startPoint y: 119, endPoint x: 59, endPoint y: 125, distance: 217.9
click at [59, 125] on div "Filters Clear Filters Export Fix Auto - Lemon Grove Search Filters Compliance S…" at bounding box center [688, 120] width 1270 height 70
paste input "Poway"
type input "Fix Auto - Poway"
click at [1024, 104] on input "Search" at bounding box center [1050, 117] width 53 height 26
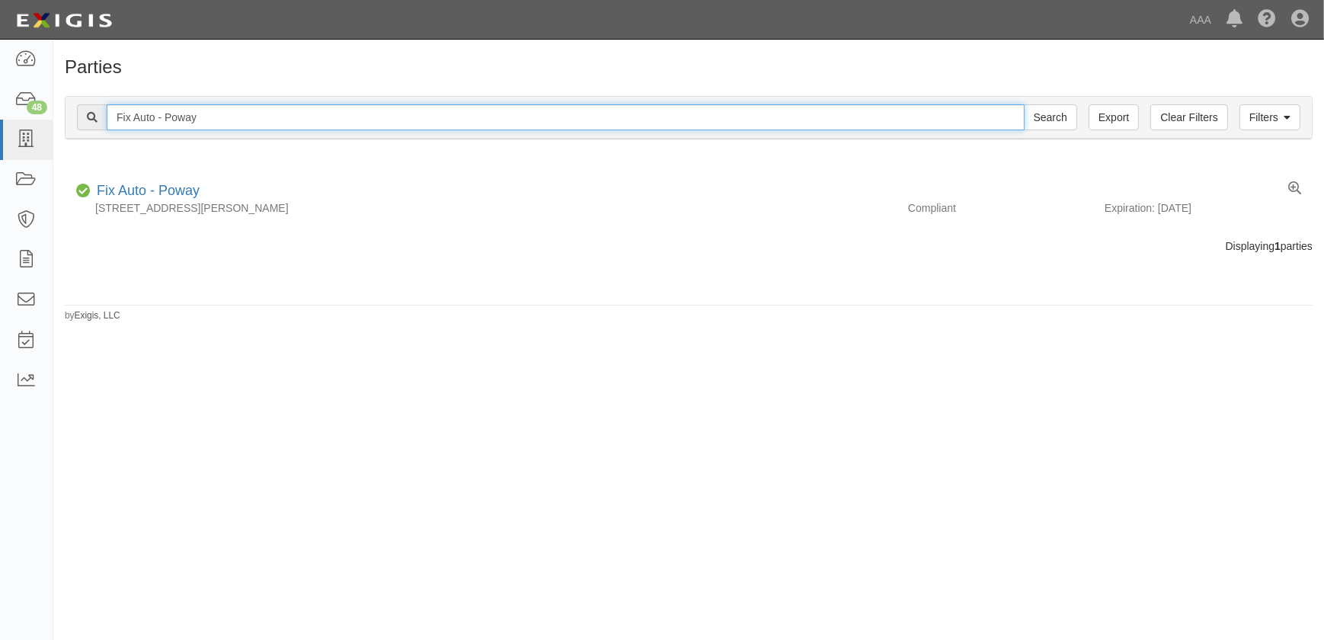
drag, startPoint x: 212, startPoint y: 119, endPoint x: 67, endPoint y: 113, distance: 144.8
click at [67, 113] on div "Filters Clear Filters Export Fix Auto - Poway Search Filters" at bounding box center [688, 118] width 1246 height 42
paste input "Honda World"
type input "Honda World"
click at [1024, 104] on input "Search" at bounding box center [1050, 117] width 53 height 26
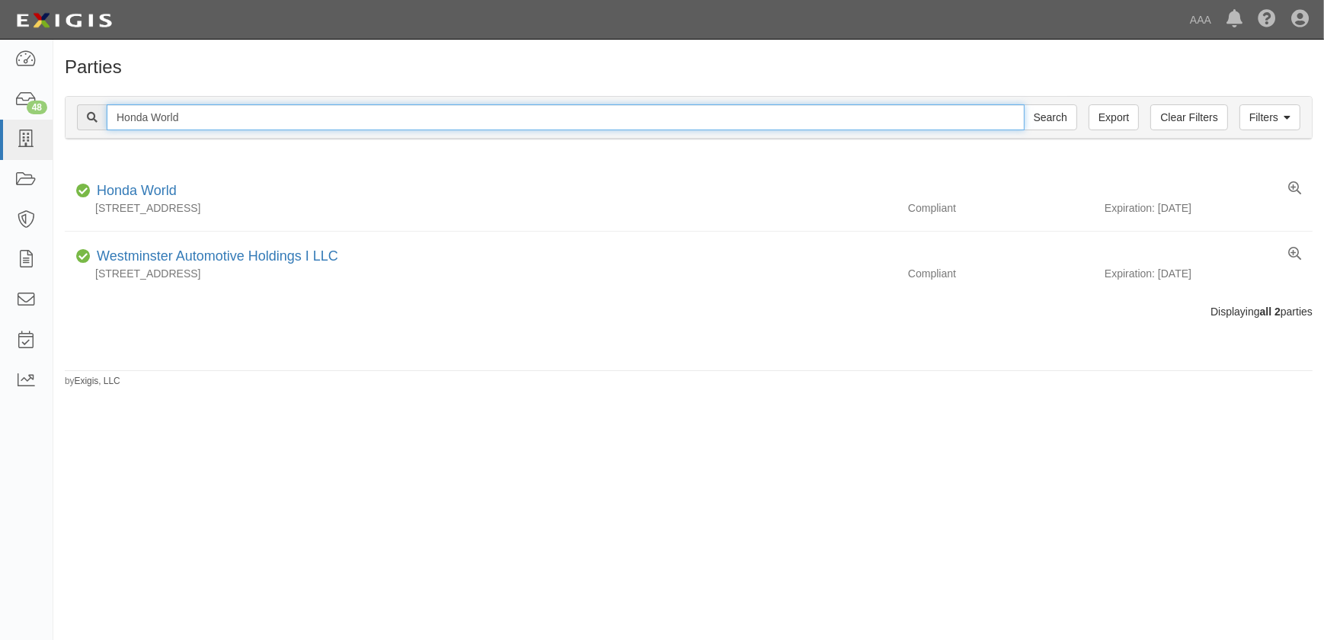
drag, startPoint x: 203, startPoint y: 119, endPoint x: 69, endPoint y: 117, distance: 134.1
click at [69, 117] on div "Filters Clear Filters Export Honda World Search Filters" at bounding box center [688, 118] width 1246 height 42
paste input "J C Auto Body"
type input "J C Auto Body"
click at [1024, 104] on input "Search" at bounding box center [1050, 117] width 53 height 26
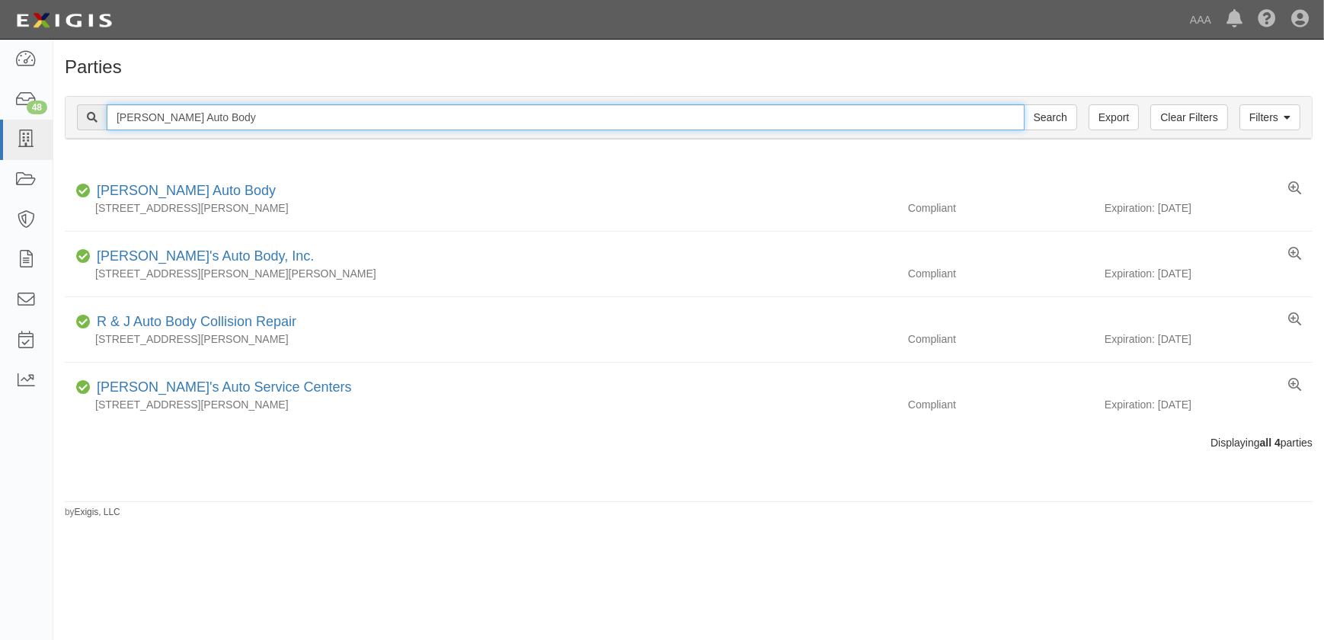
drag, startPoint x: 187, startPoint y: 117, endPoint x: 75, endPoint y: 118, distance: 112.0
click at [75, 118] on div "Filters Clear Filters Export [PERSON_NAME] Auto Body Search Filters" at bounding box center [688, 118] width 1246 height 42
paste input "ays Auto Sales Inc"
type input "Jays Auto Sales Inc"
click at [1024, 104] on input "Search" at bounding box center [1050, 117] width 53 height 26
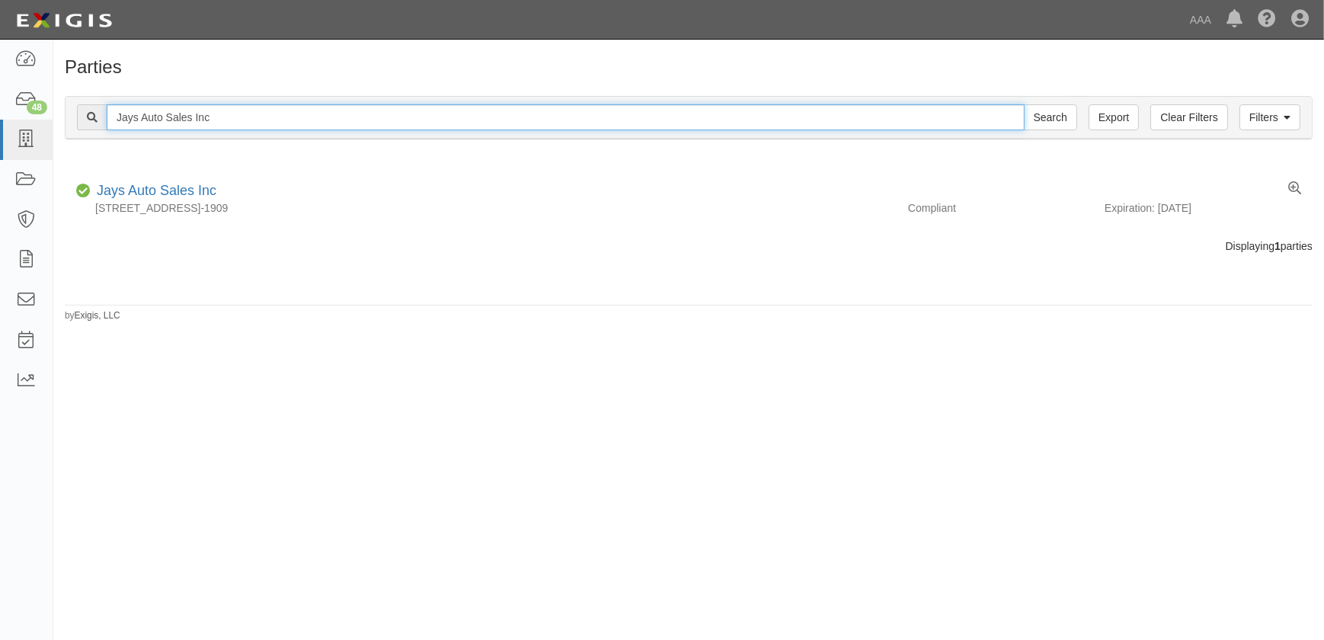
drag, startPoint x: 114, startPoint y: 108, endPoint x: 65, endPoint y: 101, distance: 49.3
click at [67, 107] on div "Filters Clear Filters Export Jays Auto Sales Inc Search Filters" at bounding box center [688, 118] width 1246 height 42
paste input "im [PERSON_NAME] Chevrolet"
type input "[PERSON_NAME] [PERSON_NAME] Chevrolet"
click at [1024, 104] on input "Search" at bounding box center [1050, 117] width 53 height 26
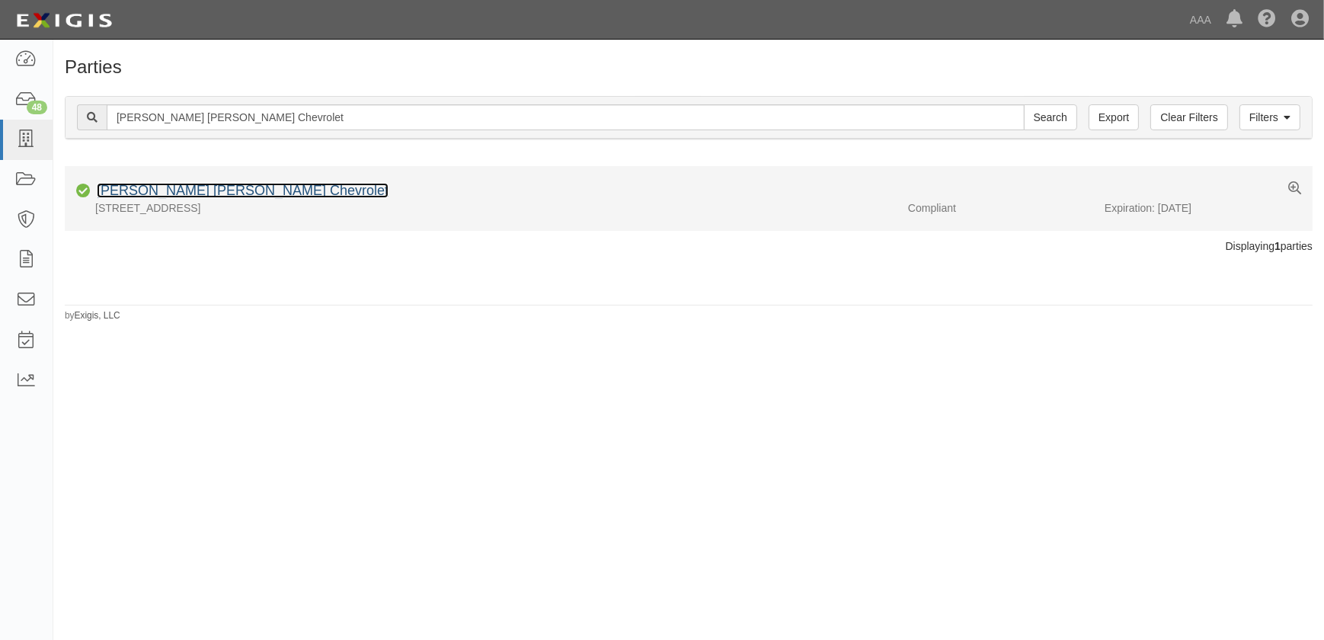
click at [204, 190] on link "[PERSON_NAME] [PERSON_NAME] Chevrolet" at bounding box center [243, 190] width 292 height 15
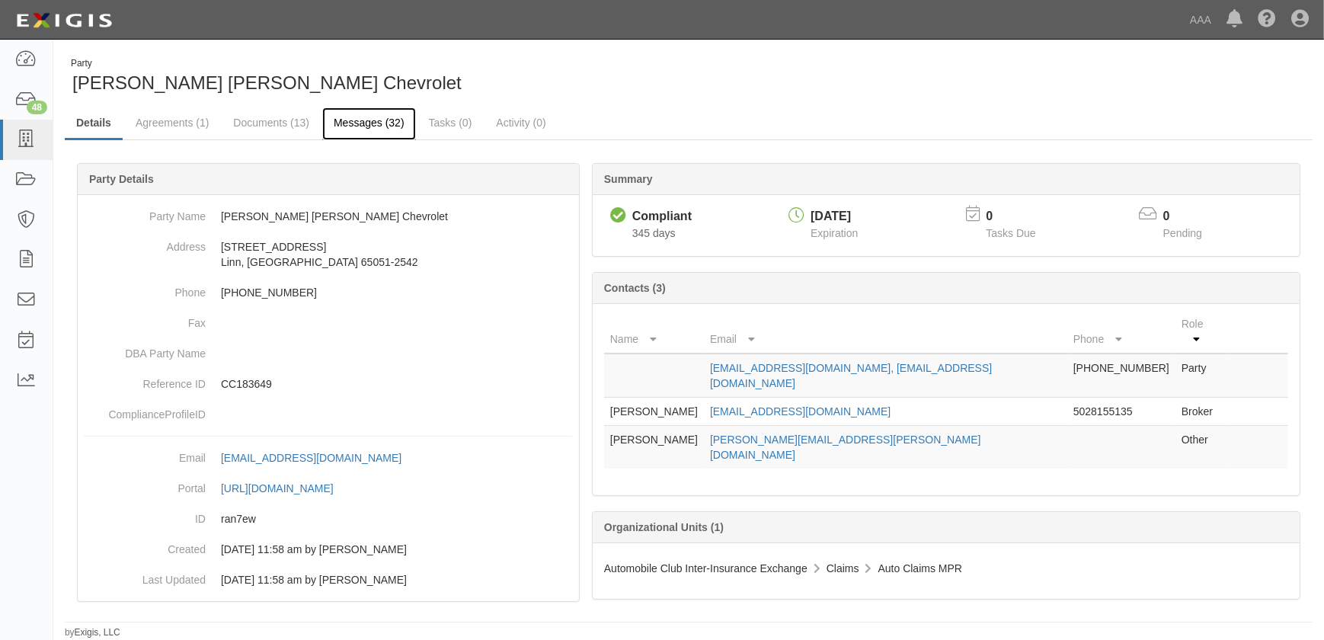
click at [359, 126] on link "Messages (32)" at bounding box center [369, 123] width 94 height 33
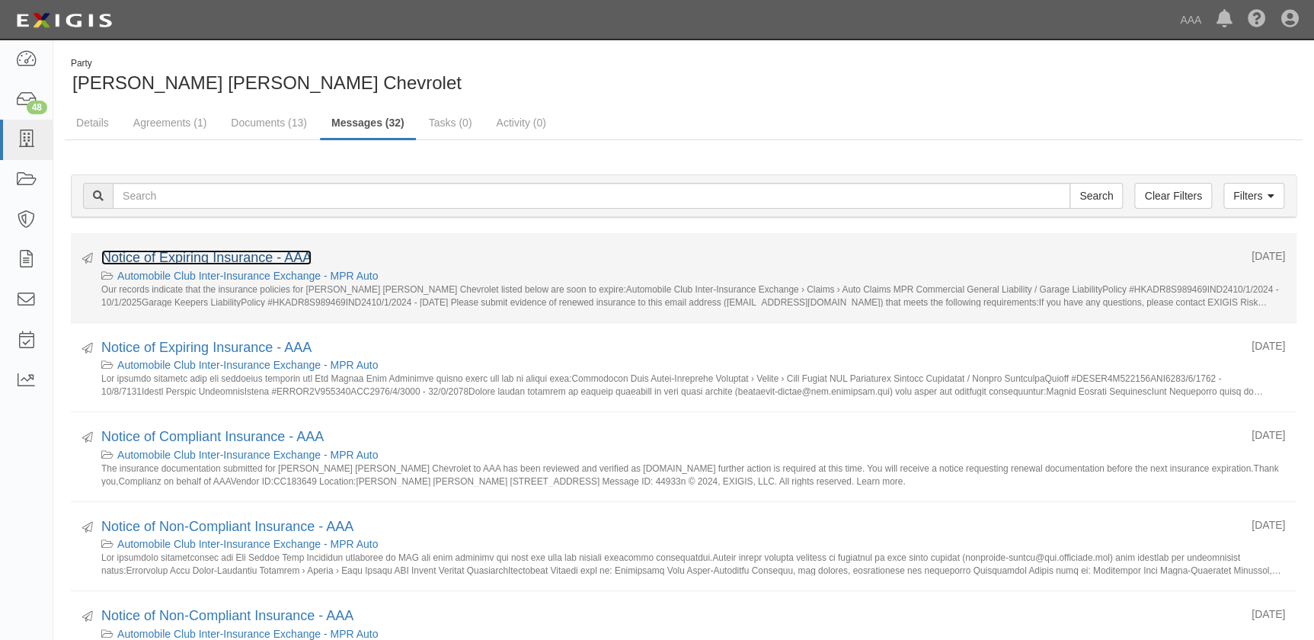
click at [245, 262] on link "Notice of Expiring Insurance - AAA" at bounding box center [206, 257] width 210 height 15
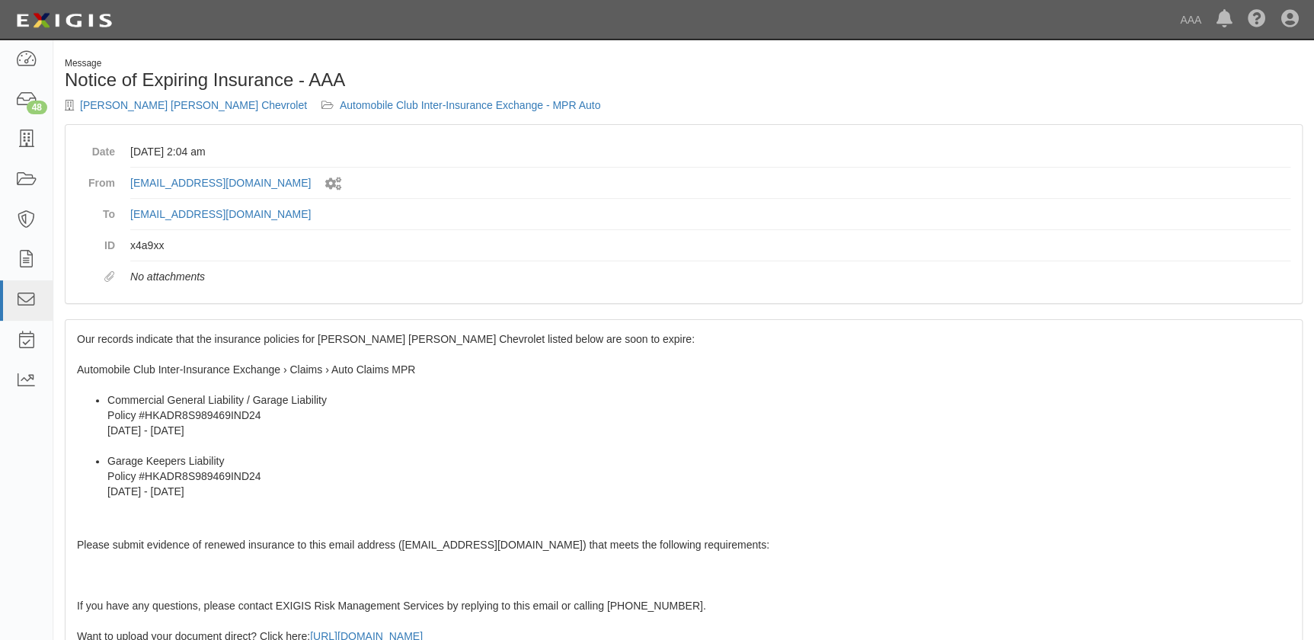
click at [154, 379] on div "Our records indicate that the insurance policies for [PERSON_NAME] [PERSON_NAME…" at bounding box center [683, 596] width 1236 height 552
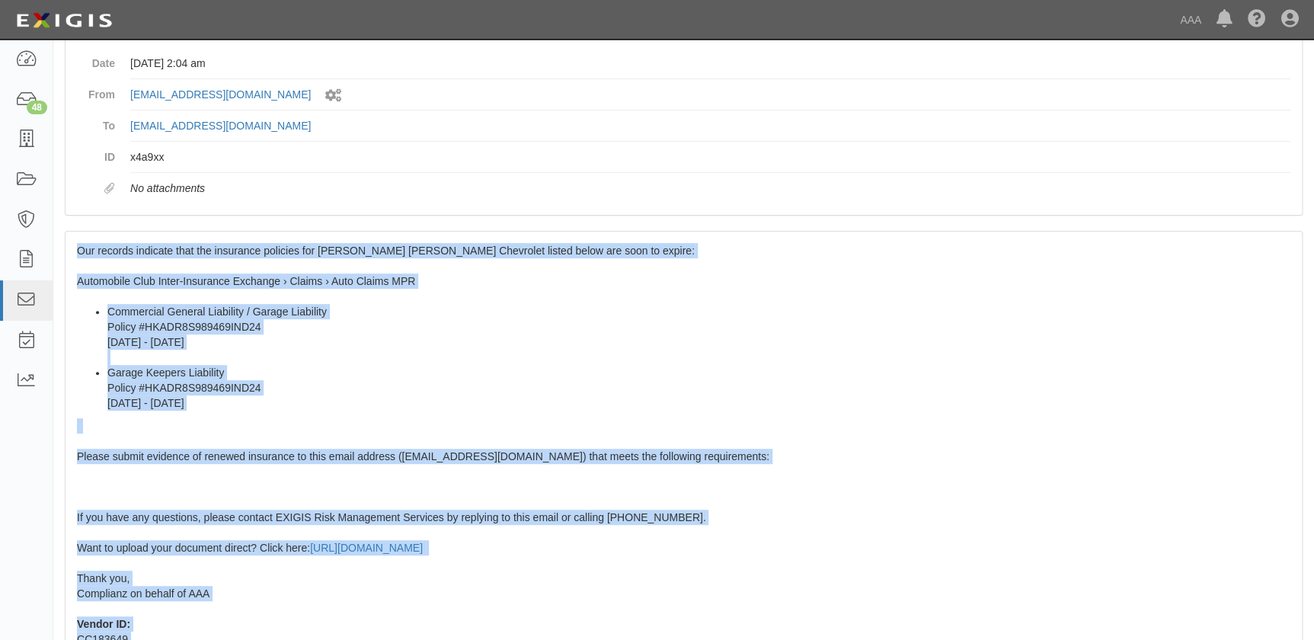
scroll to position [270, 0]
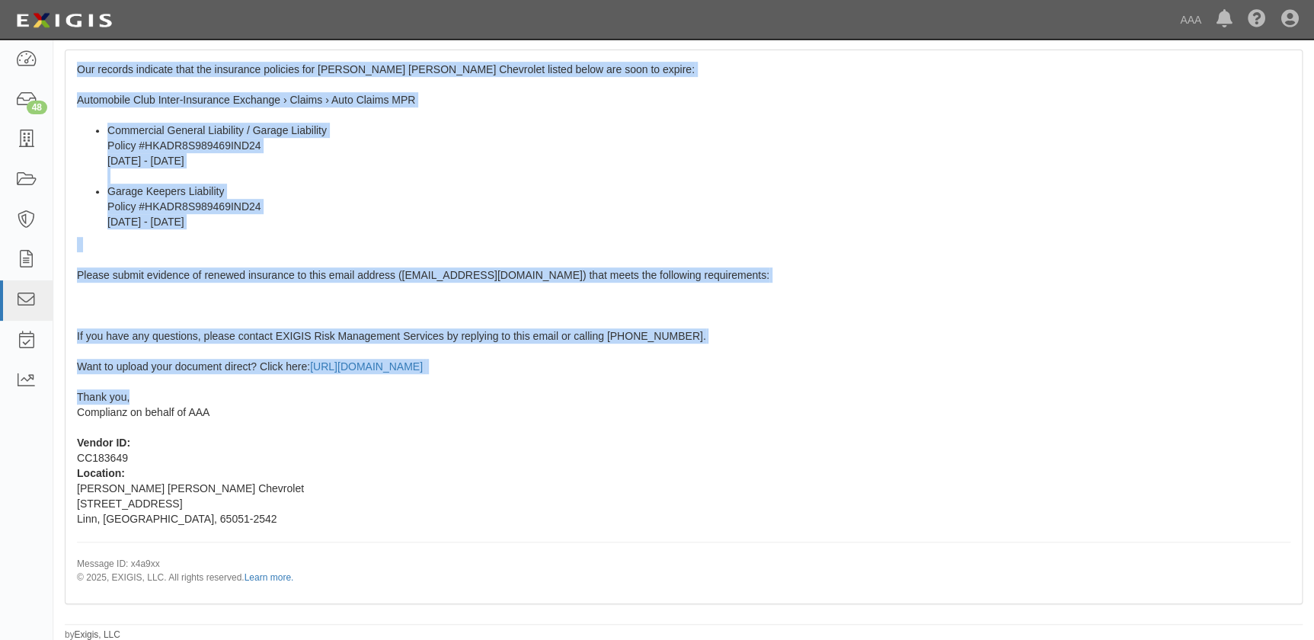
drag, startPoint x: 78, startPoint y: 335, endPoint x: 232, endPoint y: 394, distance: 165.4
click at [232, 394] on div "Our records indicate that the insurance policies for [PERSON_NAME] [PERSON_NAME…" at bounding box center [683, 326] width 1236 height 552
copy span "Our records indicate that the insurance policies for [PERSON_NAME] [PERSON_NAME…"
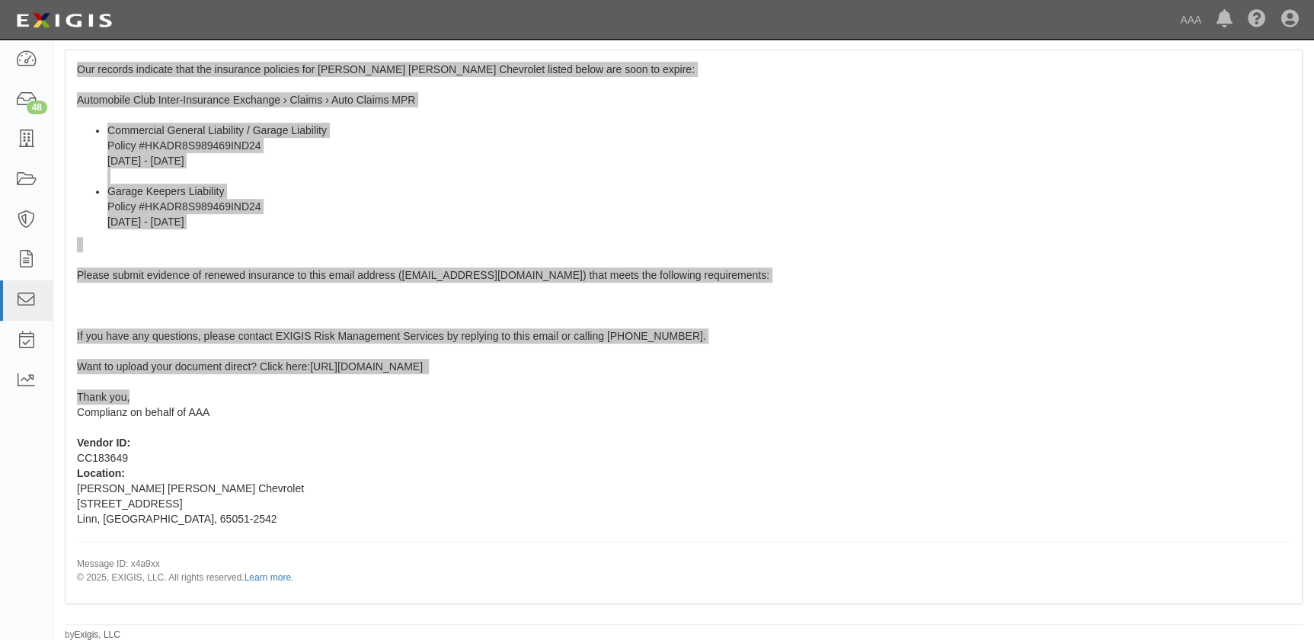
scroll to position [0, 0]
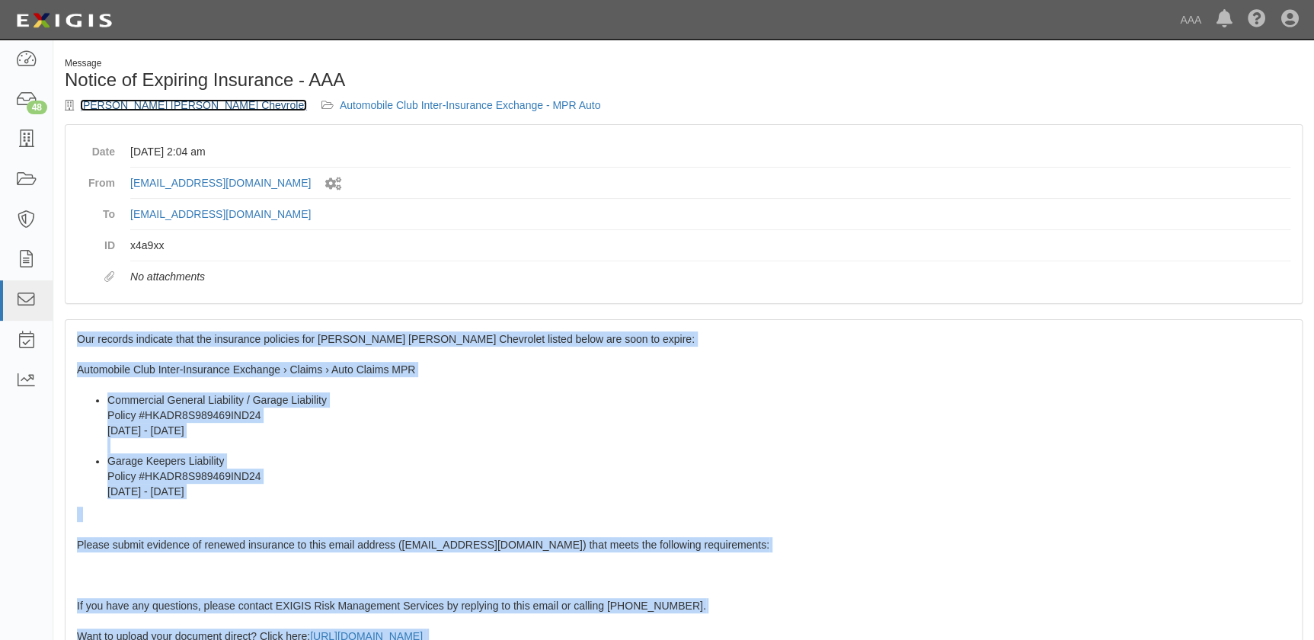
click at [167, 108] on link "[PERSON_NAME] [PERSON_NAME] Chevrolet" at bounding box center [193, 105] width 227 height 12
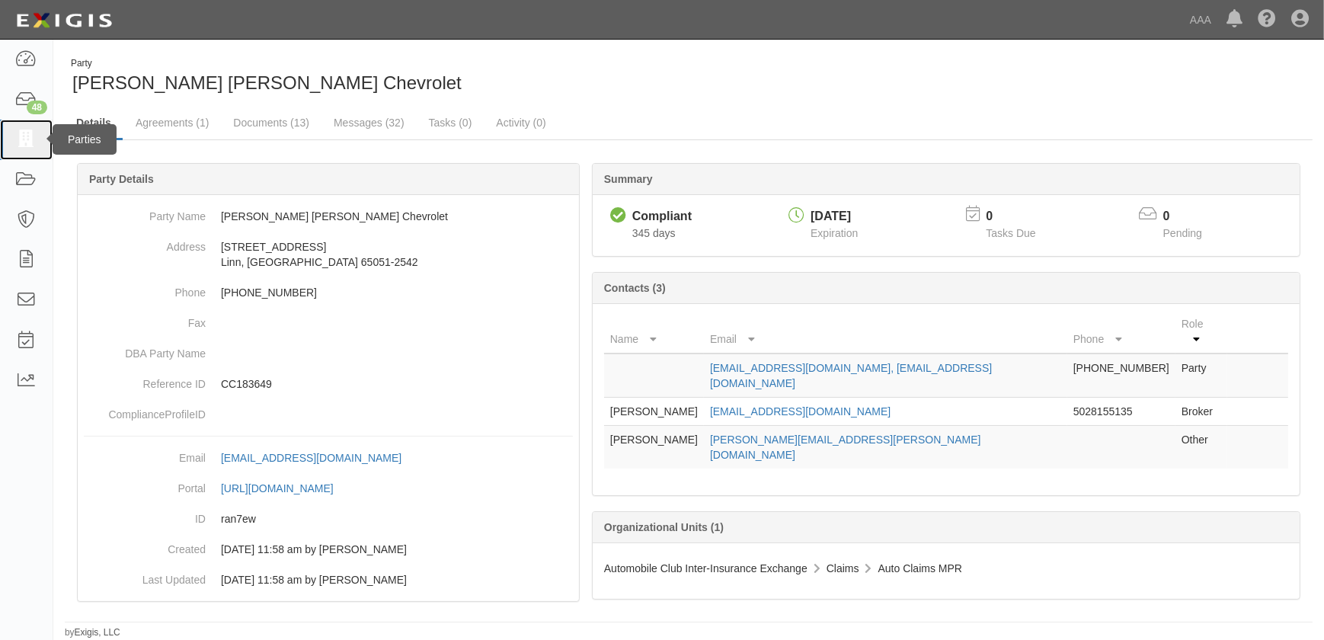
click at [24, 145] on icon at bounding box center [25, 140] width 21 height 18
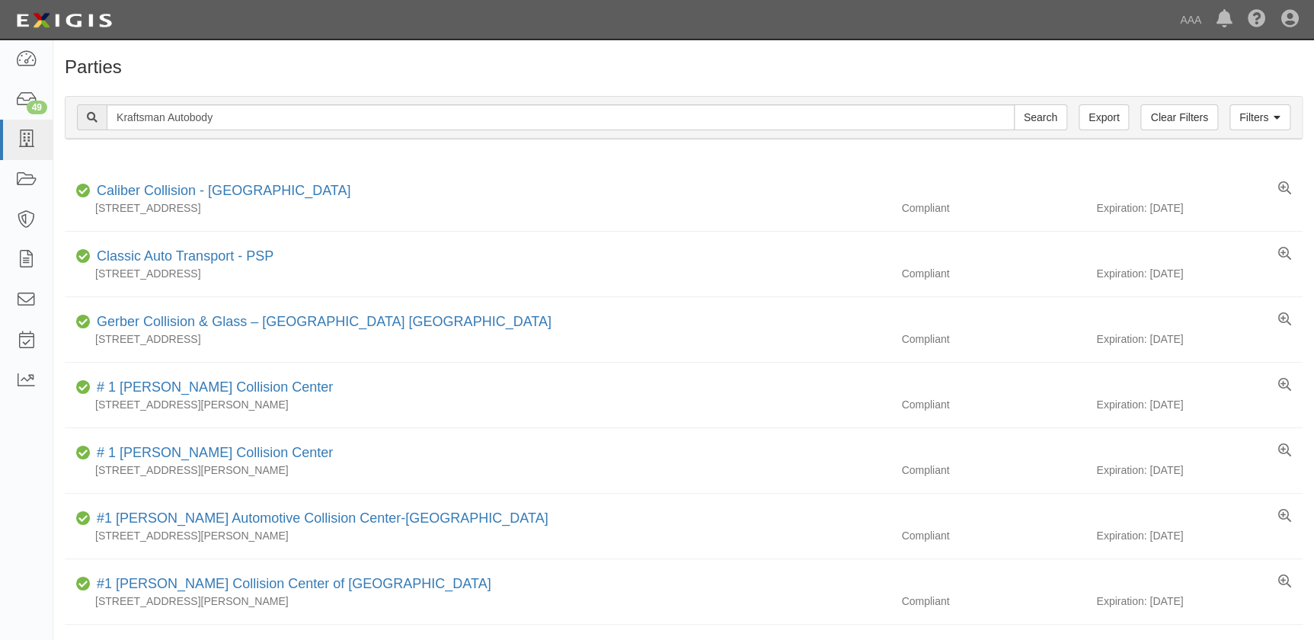
type input "Kraftsman Autobody"
click at [1014, 104] on input "Search" at bounding box center [1040, 117] width 53 height 26
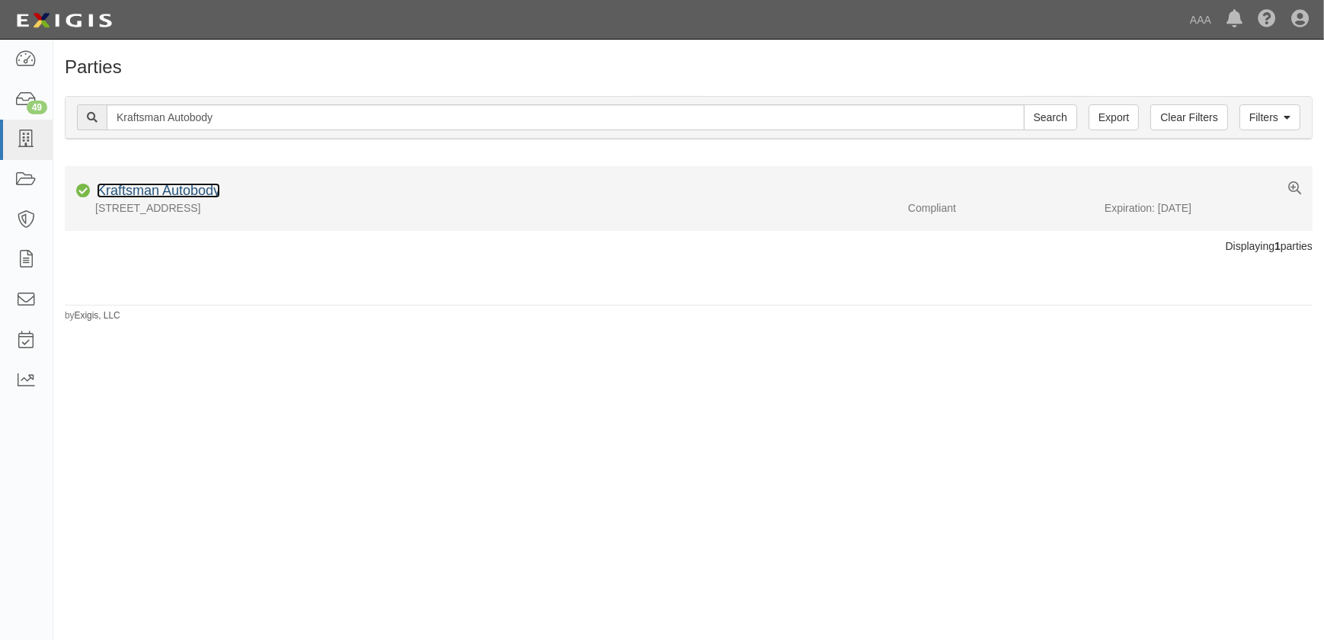
click at [185, 190] on link "Kraftsman Autobody" at bounding box center [158, 190] width 123 height 15
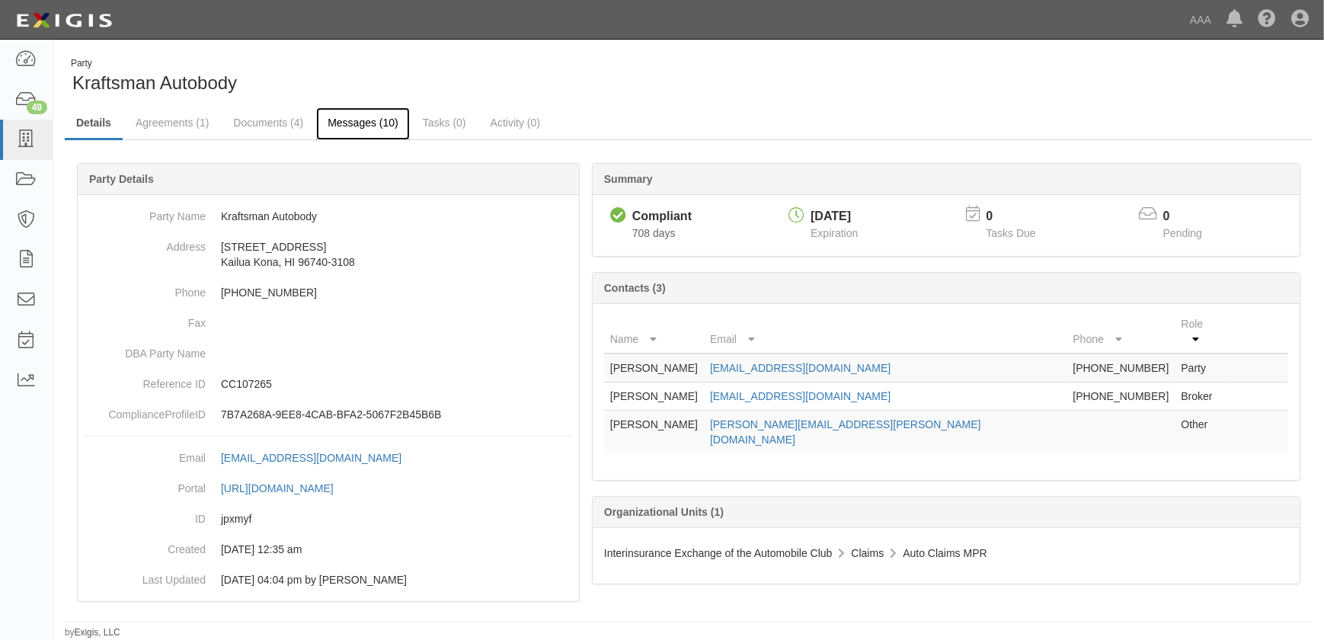
click at [354, 126] on link "Messages (10)" at bounding box center [363, 123] width 94 height 33
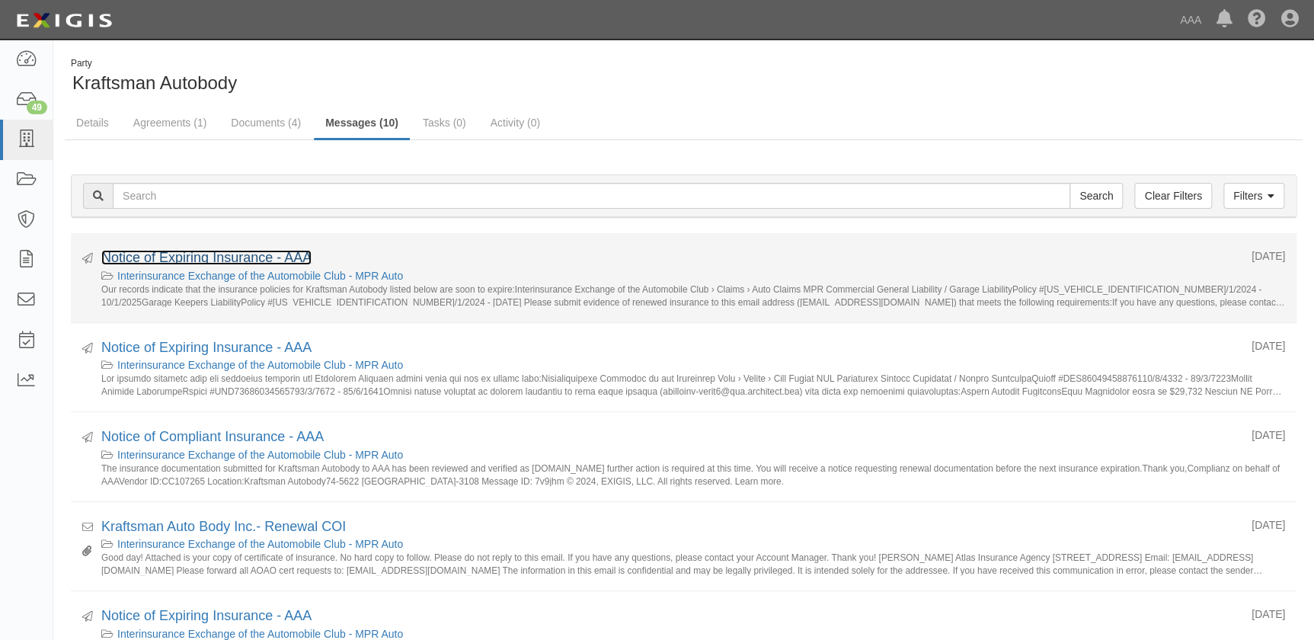
click at [238, 258] on link "Notice of Expiring Insurance - AAA" at bounding box center [206, 257] width 210 height 15
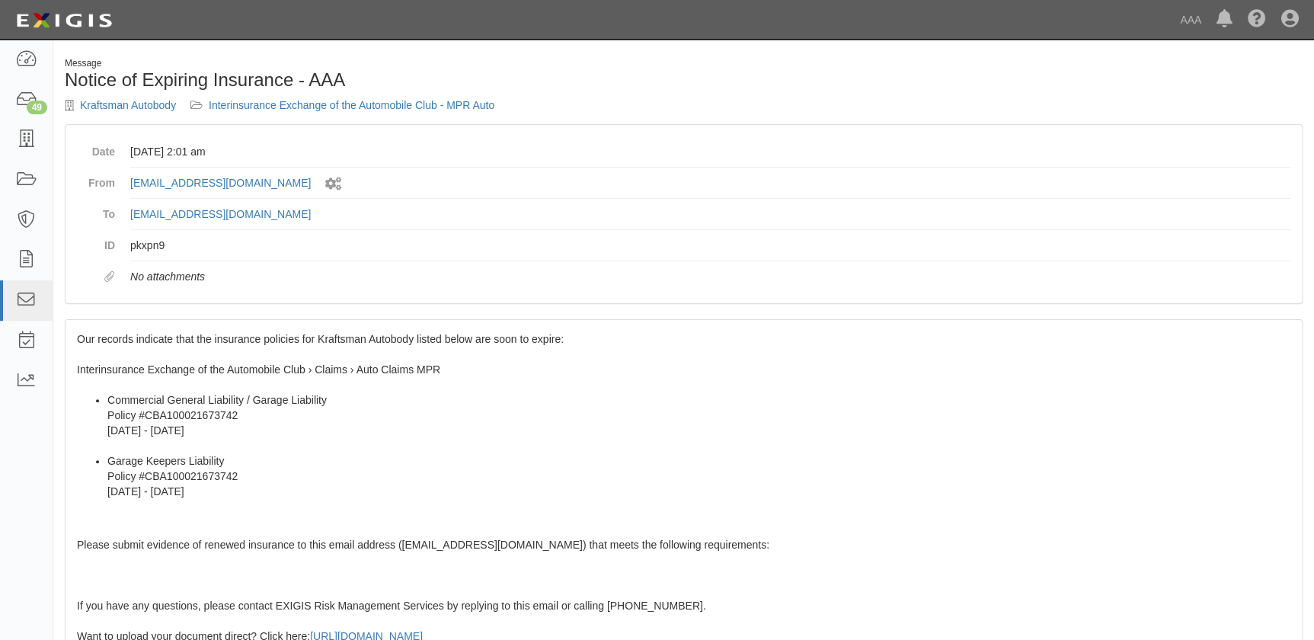
click at [214, 363] on span "Our records indicate that the insurance policies for Kraftsman Autobody listed …" at bounding box center [683, 593] width 1213 height 520
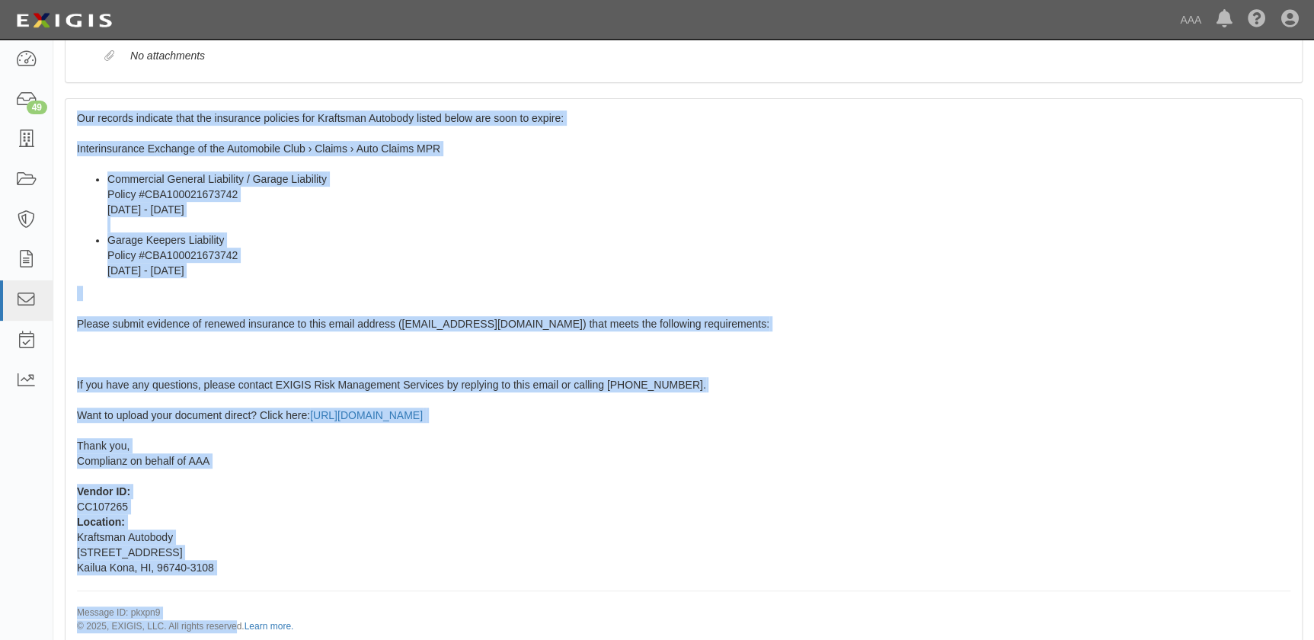
scroll to position [270, 0]
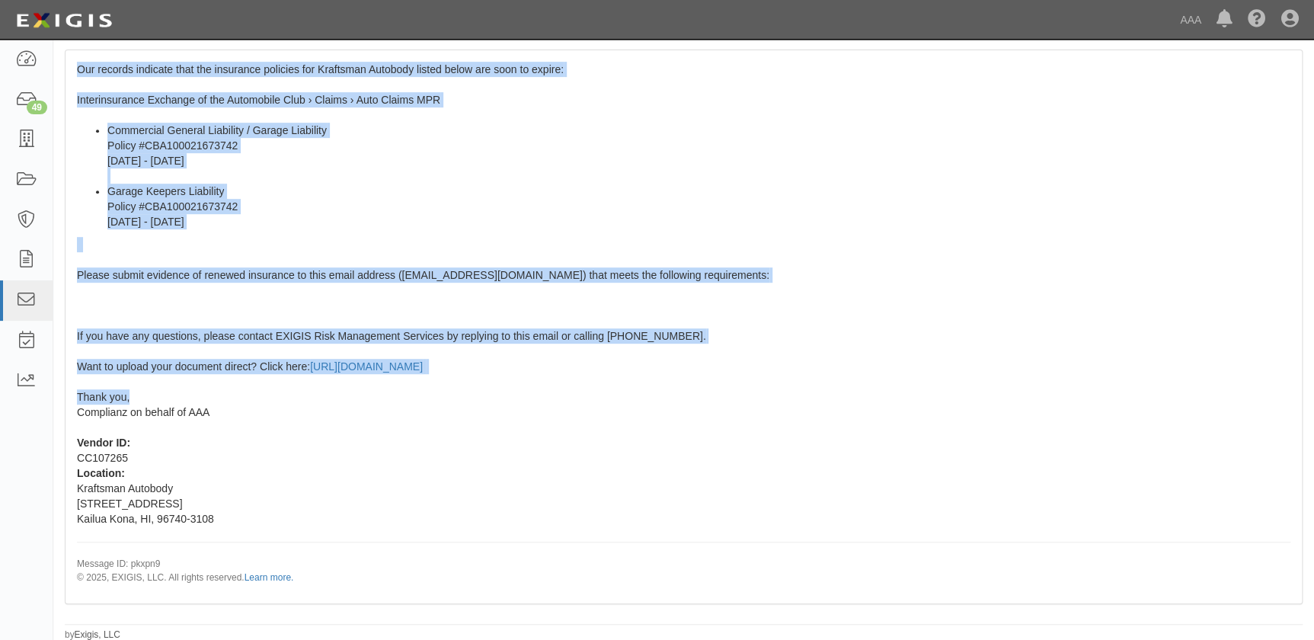
drag, startPoint x: 73, startPoint y: 338, endPoint x: 232, endPoint y: 398, distance: 169.9
click at [232, 398] on div "Our records indicate that the insurance policies for Kraftsman Autobody listed …" at bounding box center [683, 326] width 1236 height 552
copy span "Our records indicate that the insurance policies for Kraftsman Autobody listed …"
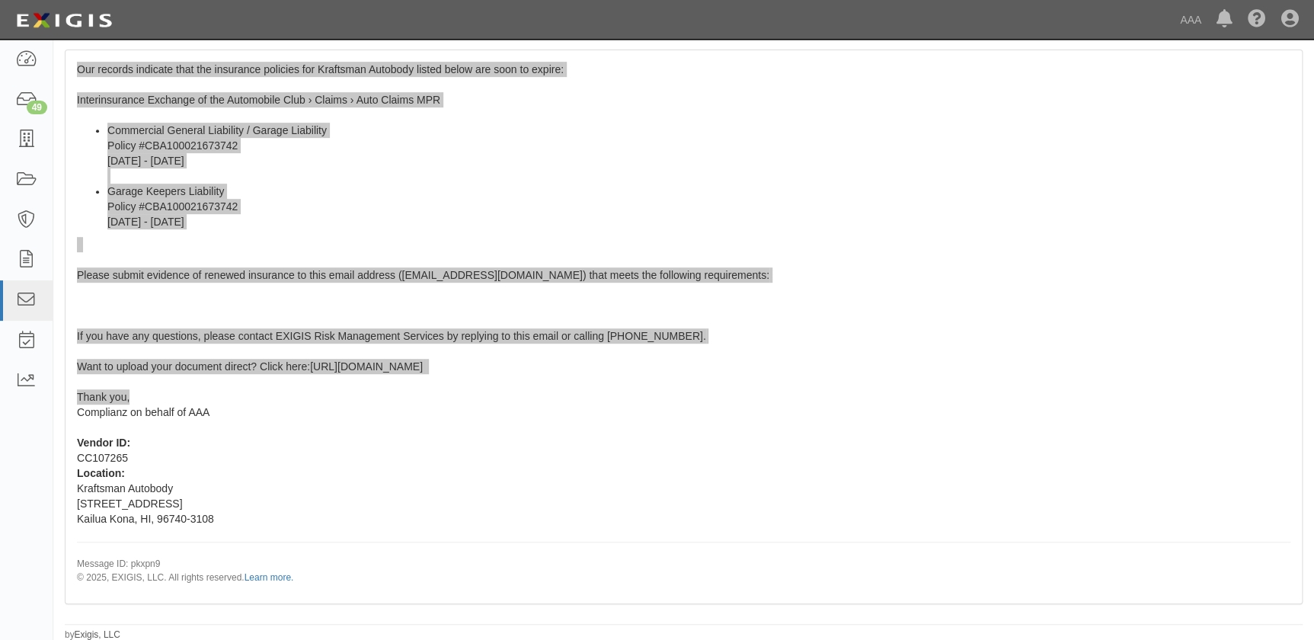
scroll to position [0, 0]
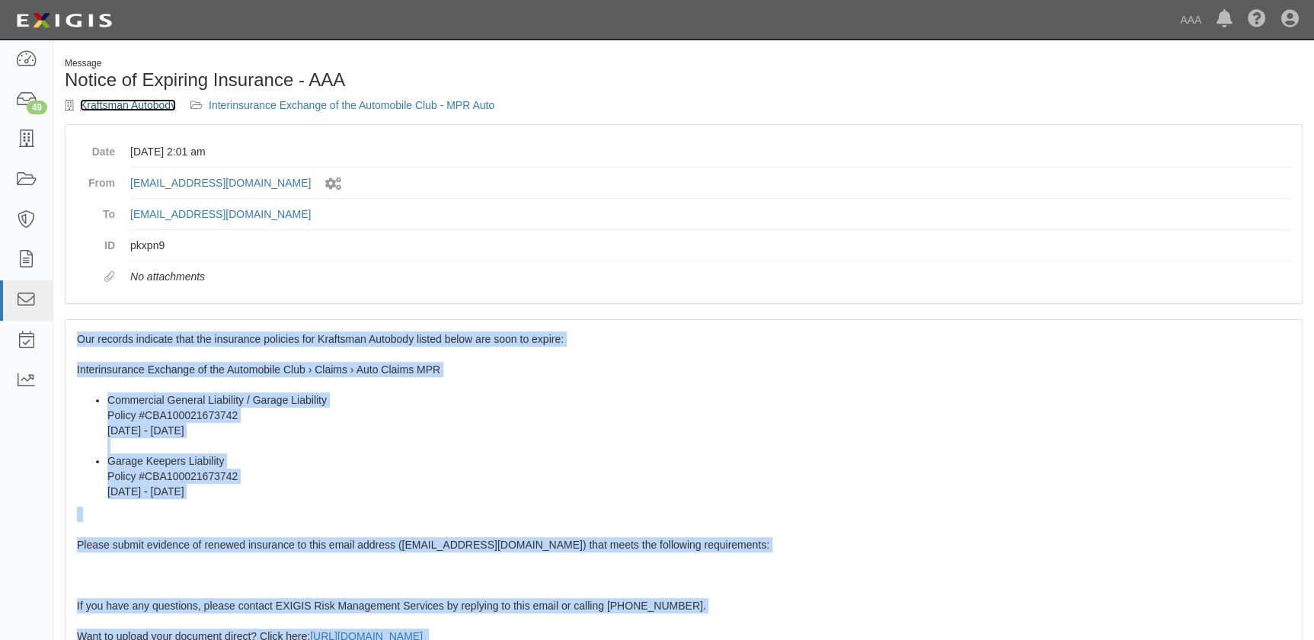
click at [152, 105] on link "Kraftsman Autobody" at bounding box center [128, 105] width 96 height 12
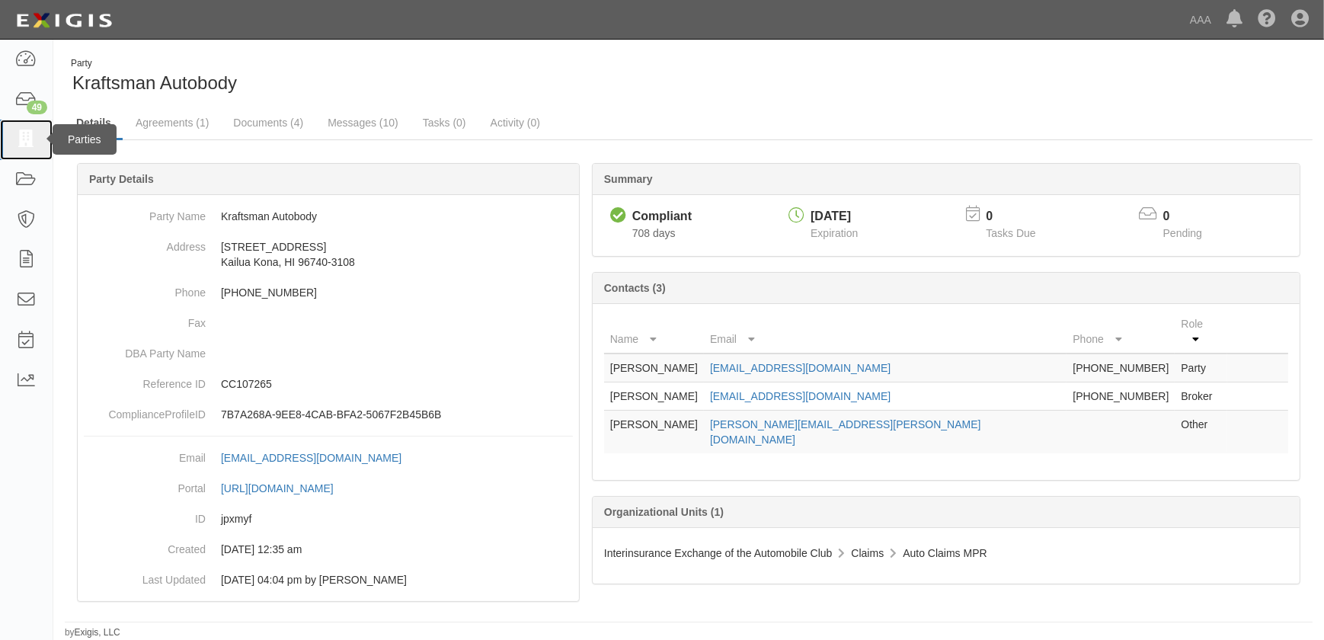
click at [24, 139] on icon at bounding box center [25, 140] width 21 height 18
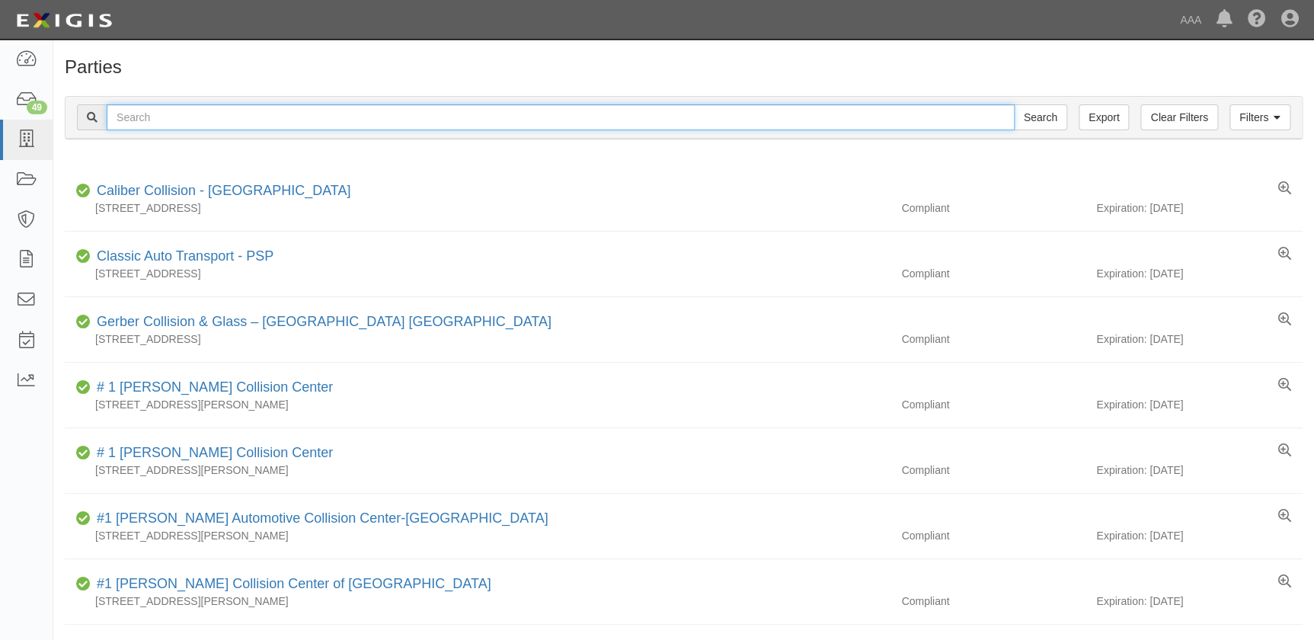
click at [146, 115] on input "text" at bounding box center [561, 117] width 908 height 26
paste input "[PERSON_NAME] And Sons Auto Body"
type input "[PERSON_NAME] And Sons Auto Body"
click at [1014, 104] on input "Search" at bounding box center [1040, 117] width 53 height 26
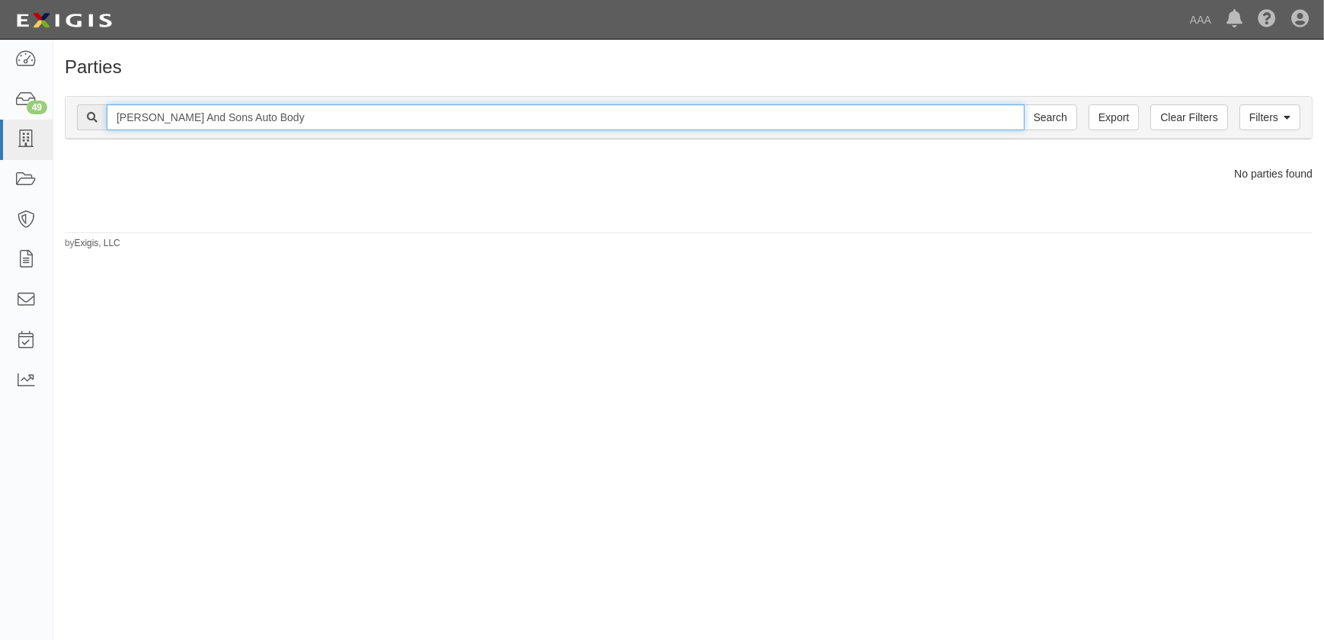
drag, startPoint x: 272, startPoint y: 118, endPoint x: 158, endPoint y: 126, distance: 114.5
click at [158, 126] on input "[PERSON_NAME] And Sons Auto Body" at bounding box center [566, 117] width 918 height 26
type input "[PERSON_NAME]"
click at [1024, 104] on input "Search" at bounding box center [1050, 117] width 53 height 26
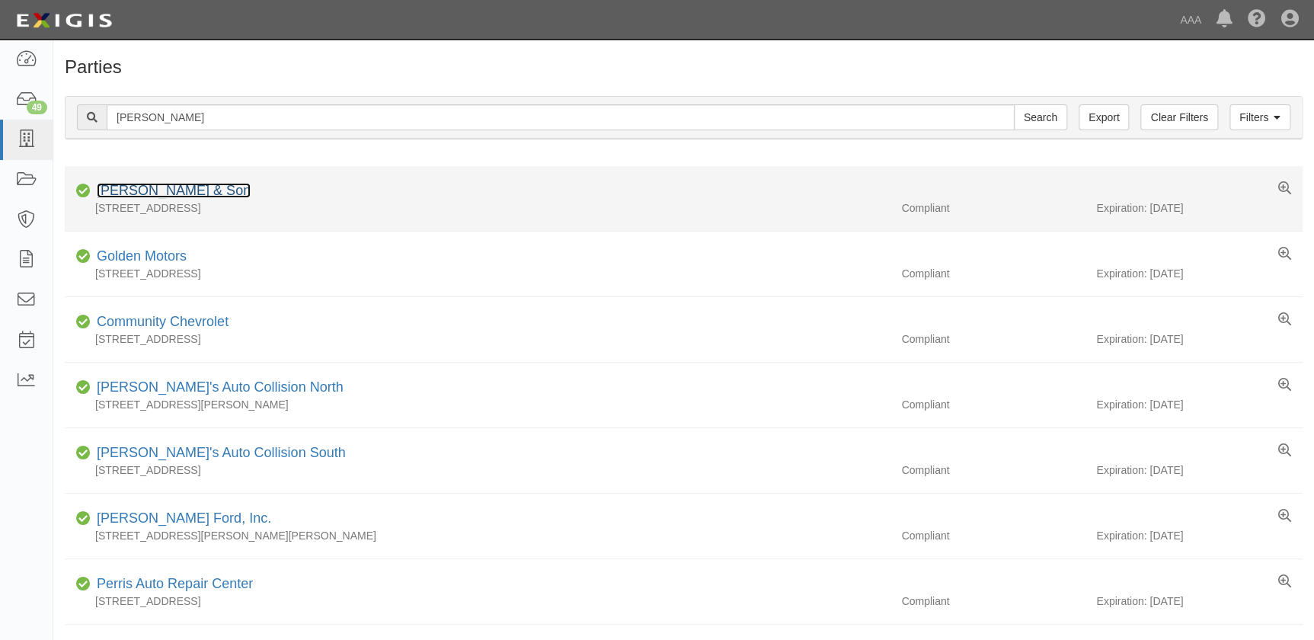
click at [149, 194] on link "[PERSON_NAME] & Son" at bounding box center [174, 190] width 154 height 15
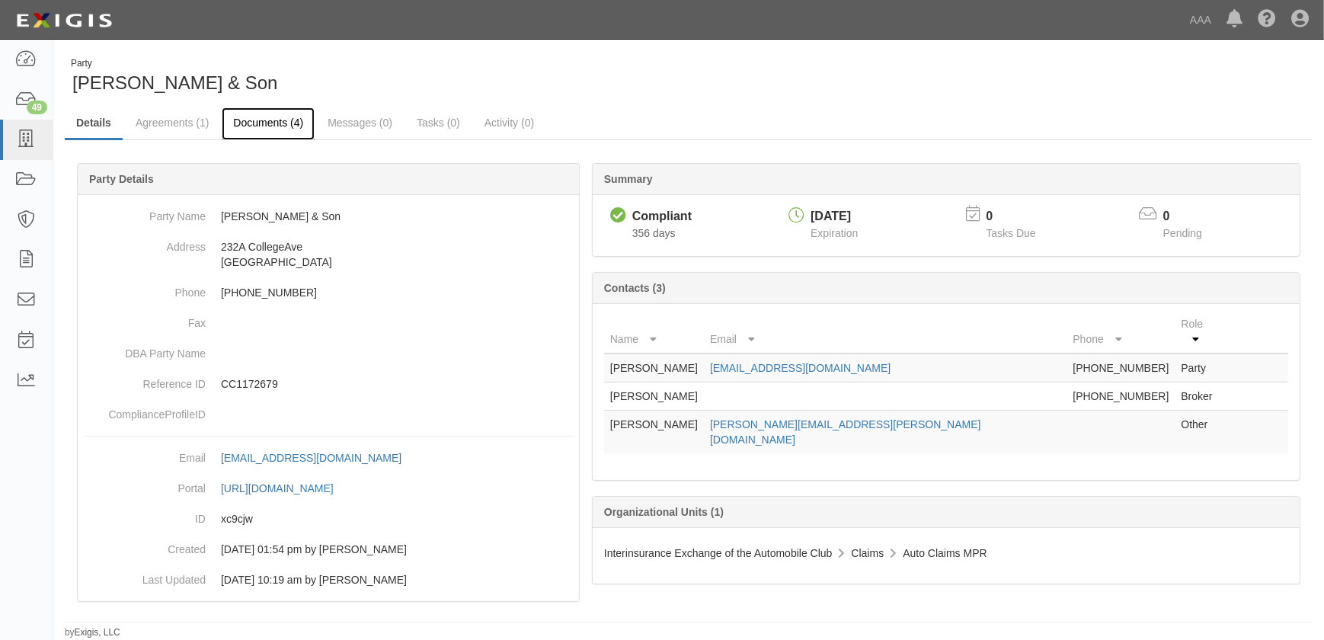
click at [270, 125] on link "Documents (4)" at bounding box center [268, 123] width 93 height 33
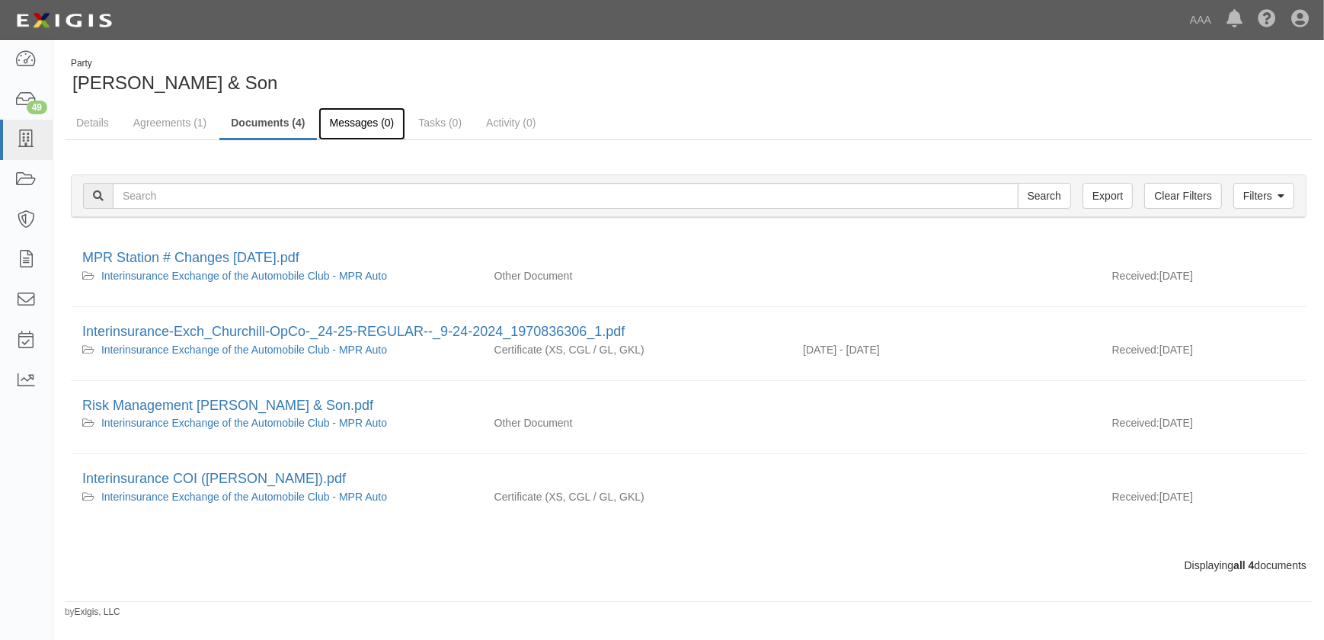
click at [349, 126] on link "Messages (0)" at bounding box center [362, 123] width 88 height 33
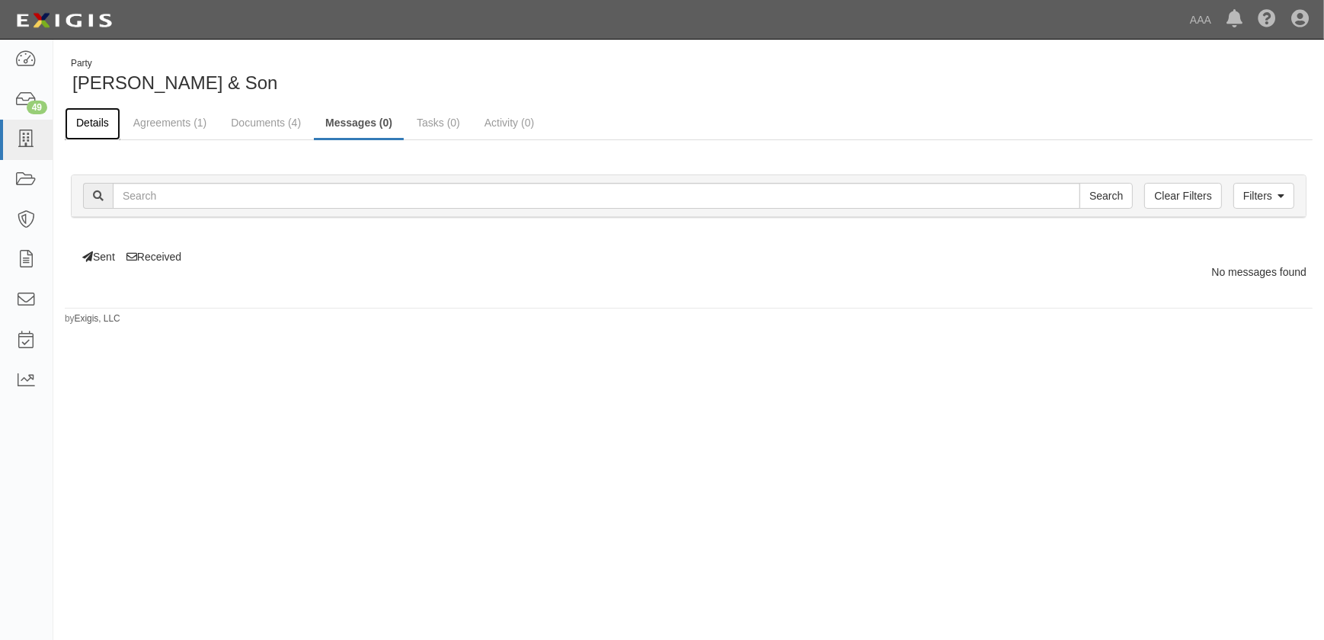
click at [104, 118] on link "Details" at bounding box center [93, 123] width 56 height 33
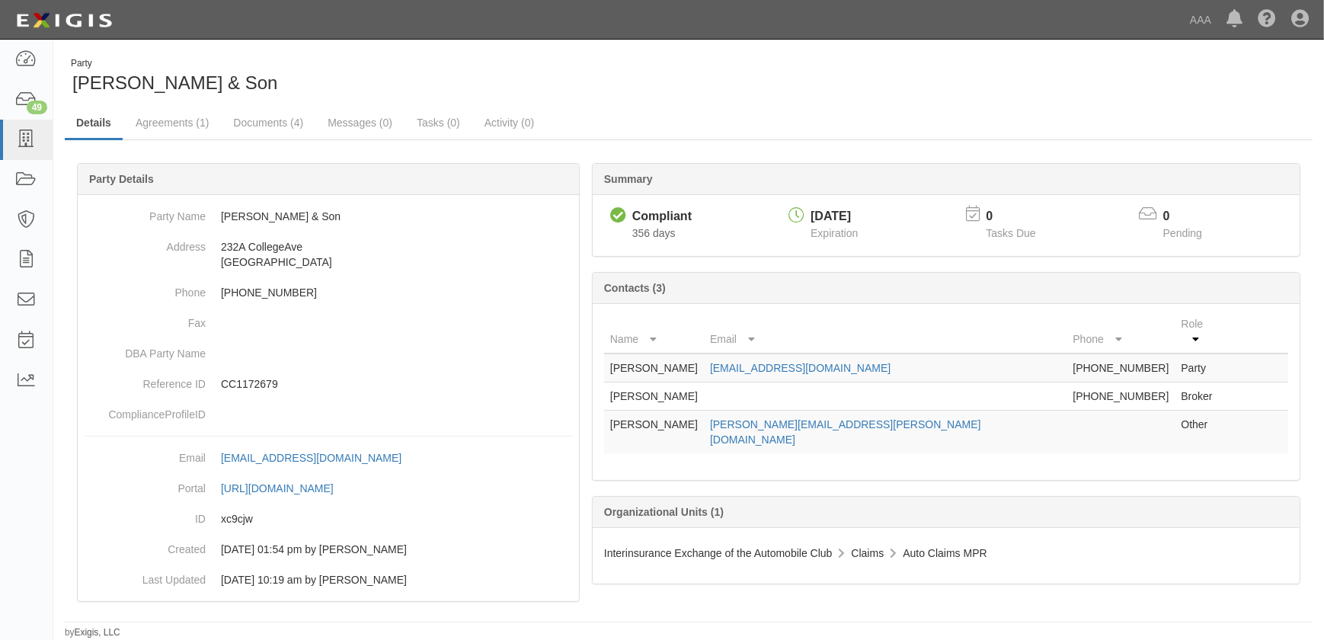
click at [723, 101] on div "Party [PERSON_NAME] & Son Details Agreements (1) Documents (4) Messages (0) Tas…" at bounding box center [688, 348] width 1270 height 582
click at [446, 67] on div "Party [PERSON_NAME] & Son" at bounding box center [371, 76] width 612 height 39
click at [311, 221] on dd "[PERSON_NAME] & Son" at bounding box center [328, 216] width 489 height 30
drag, startPoint x: 311, startPoint y: 220, endPoint x: 206, endPoint y: 222, distance: 105.1
click at [206, 222] on dd "[PERSON_NAME] & Son" at bounding box center [328, 216] width 489 height 30
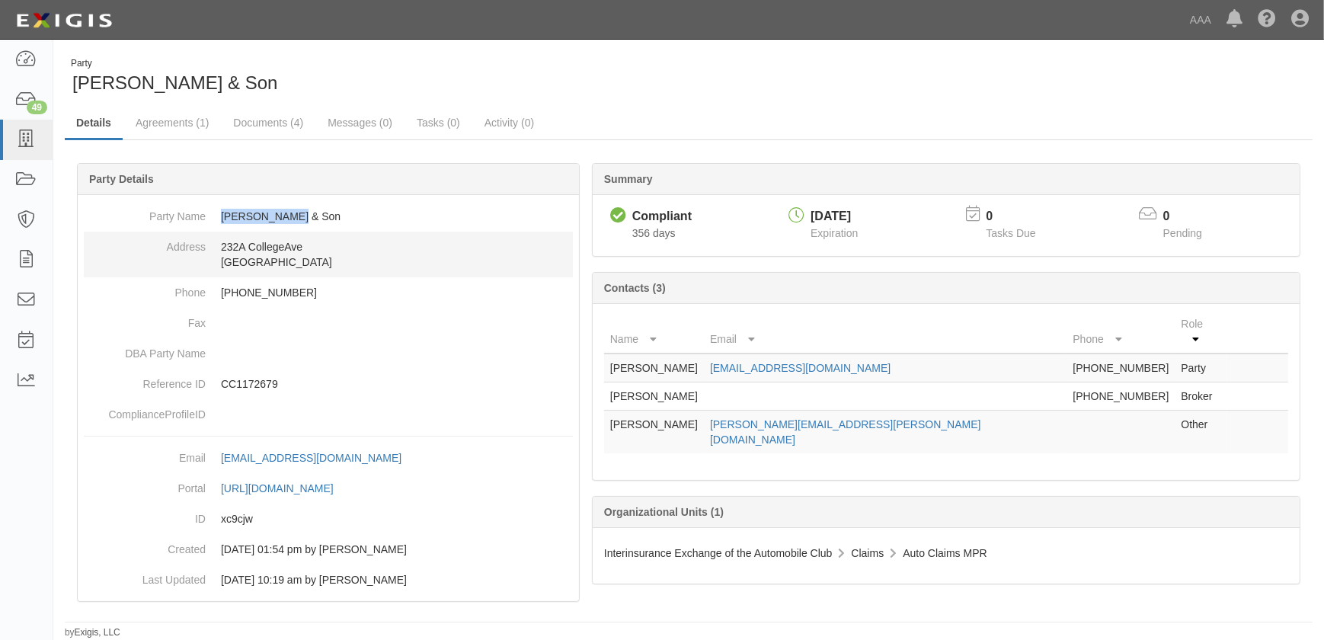
copy dd "[PERSON_NAME] & Son"
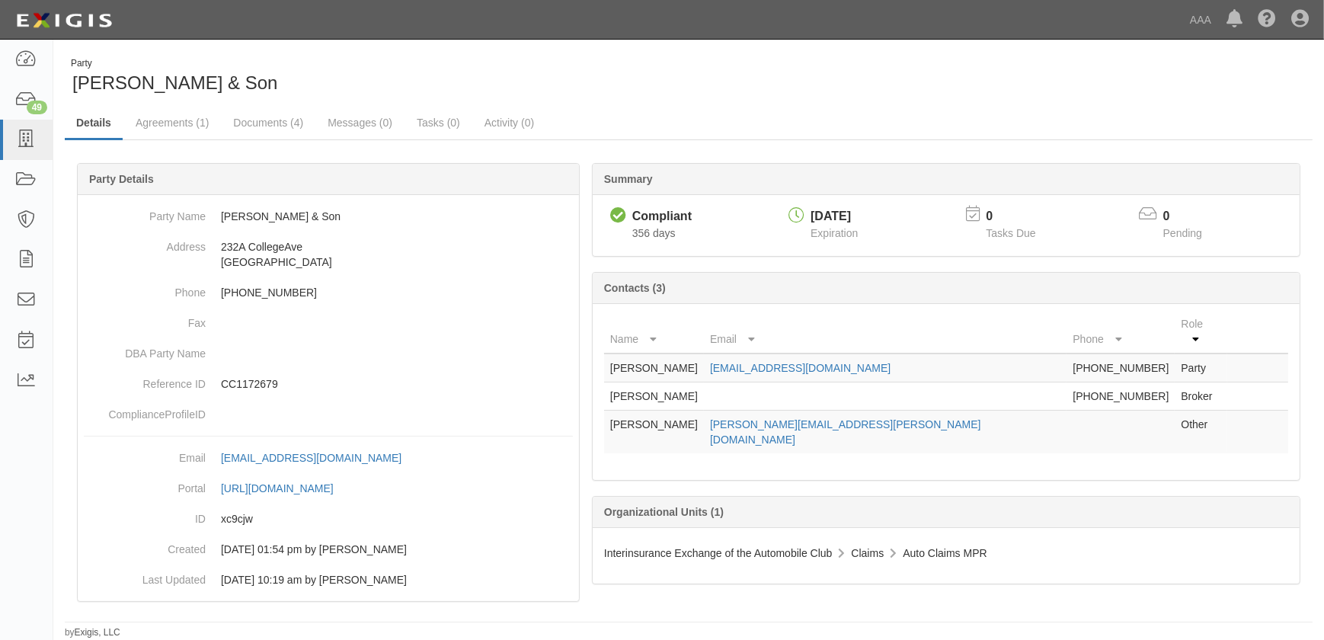
click at [954, 91] on div "Party [PERSON_NAME] & Son" at bounding box center [688, 76] width 1270 height 39
click at [871, 362] on link "[EMAIL_ADDRESS][DOMAIN_NAME]" at bounding box center [800, 368] width 180 height 12
click at [22, 144] on icon at bounding box center [25, 140] width 21 height 18
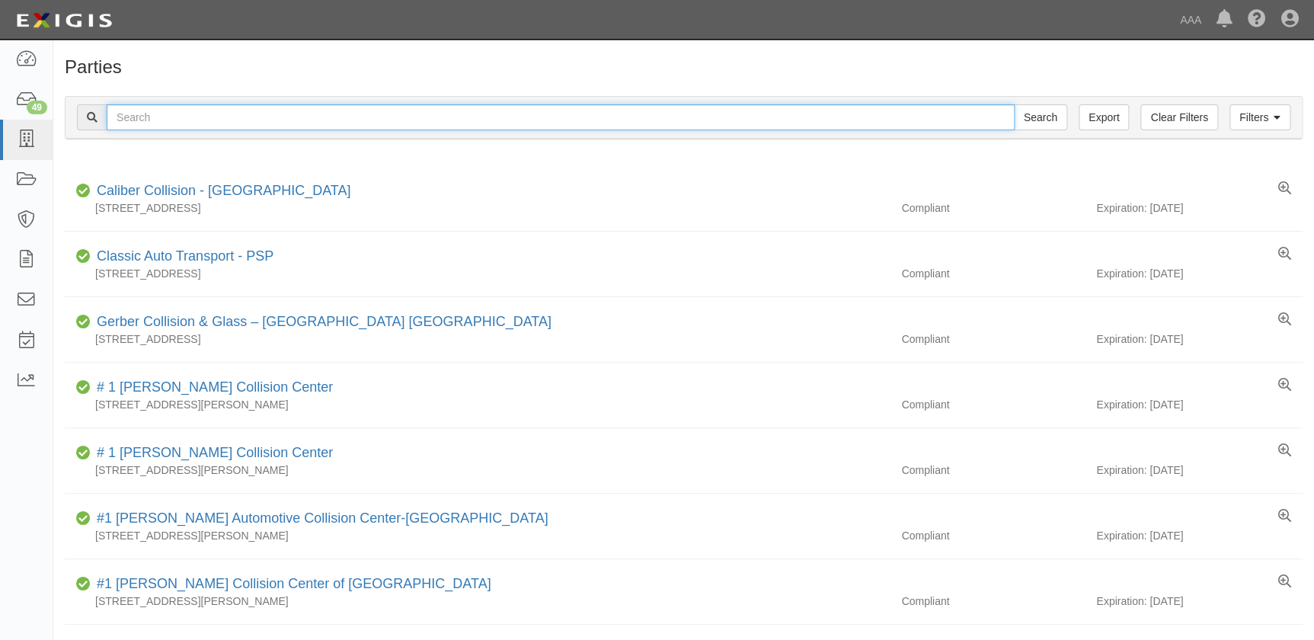
click at [189, 114] on input "text" at bounding box center [561, 117] width 908 height 26
paste input "Moon Township Autobody"
type input "Moon Township Autobody"
click at [1014, 104] on input "Search" at bounding box center [1040, 117] width 53 height 26
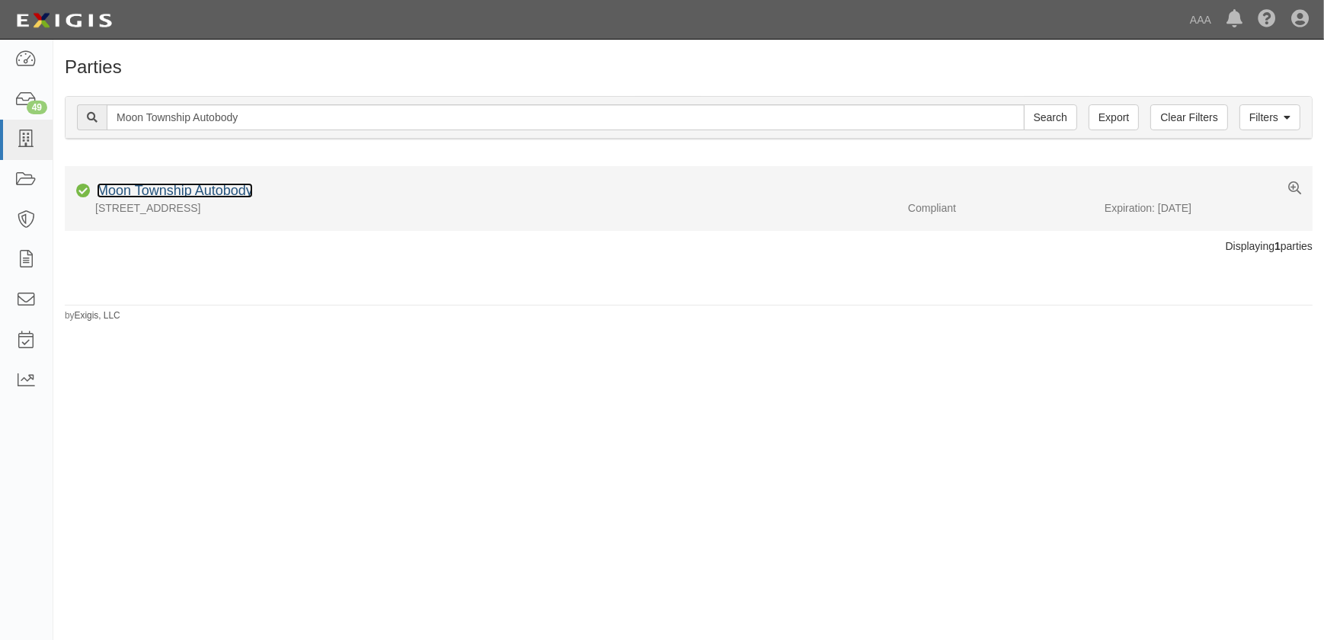
click at [167, 196] on link "Moon Township Autobody" at bounding box center [175, 190] width 156 height 15
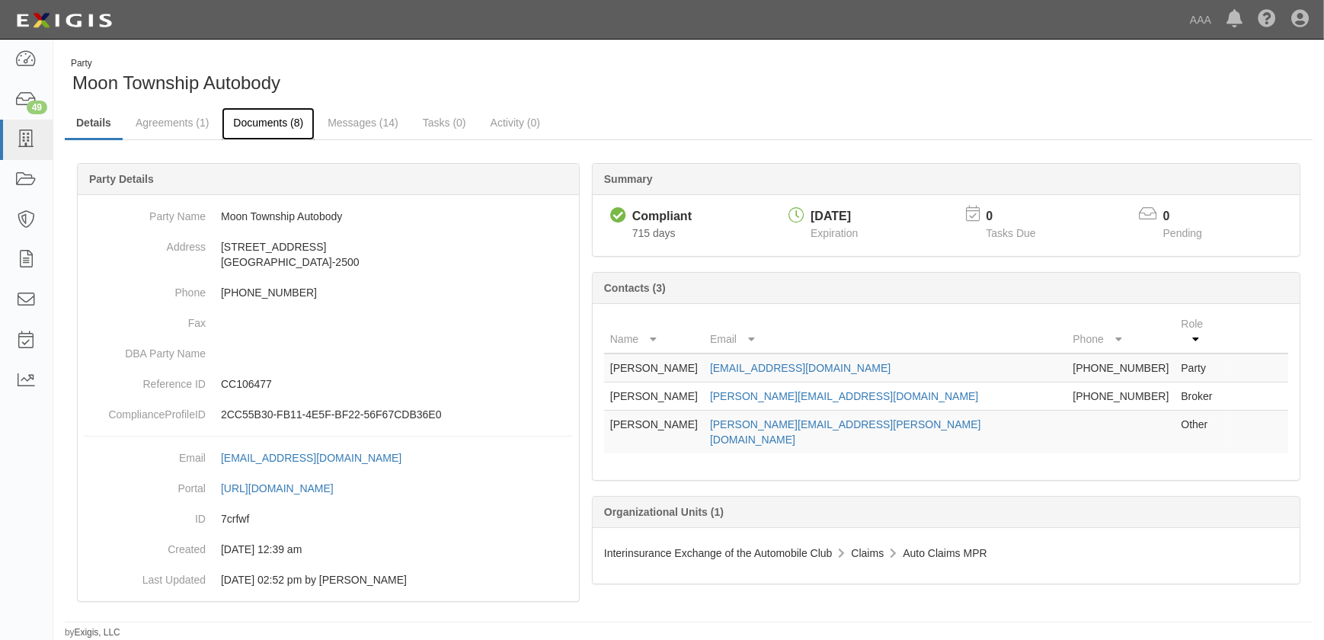
click at [248, 122] on link "Documents (8)" at bounding box center [268, 123] width 93 height 33
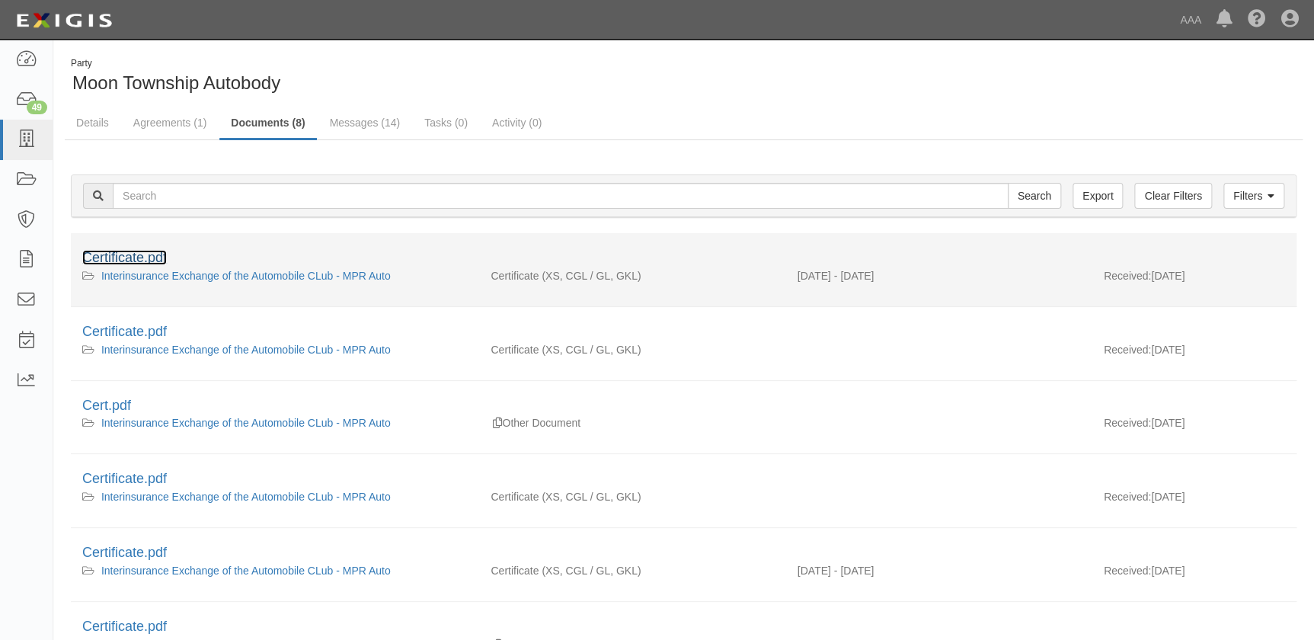
click at [145, 259] on link "Certificate.pdf" at bounding box center [124, 257] width 85 height 15
